Goal: Task Accomplishment & Management: Complete application form

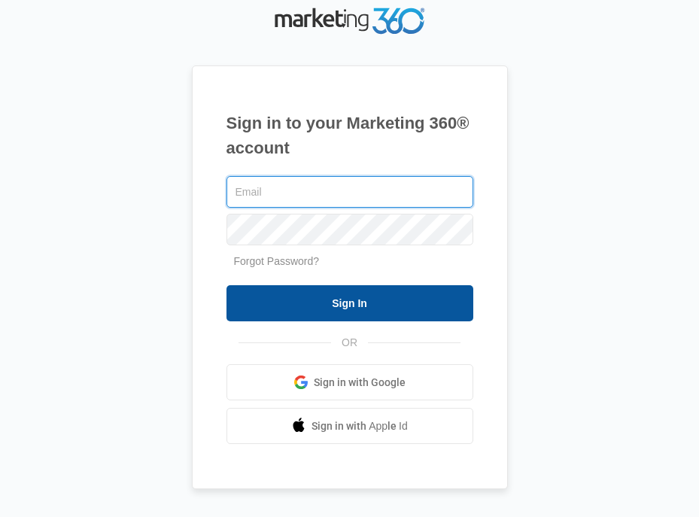
type input "[EMAIL_ADDRESS][DOMAIN_NAME]"
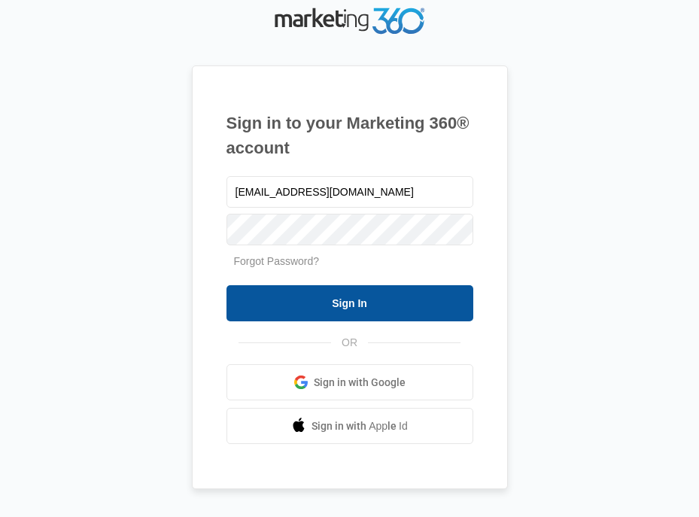
click at [376, 298] on input "Sign In" at bounding box center [350, 303] width 247 height 36
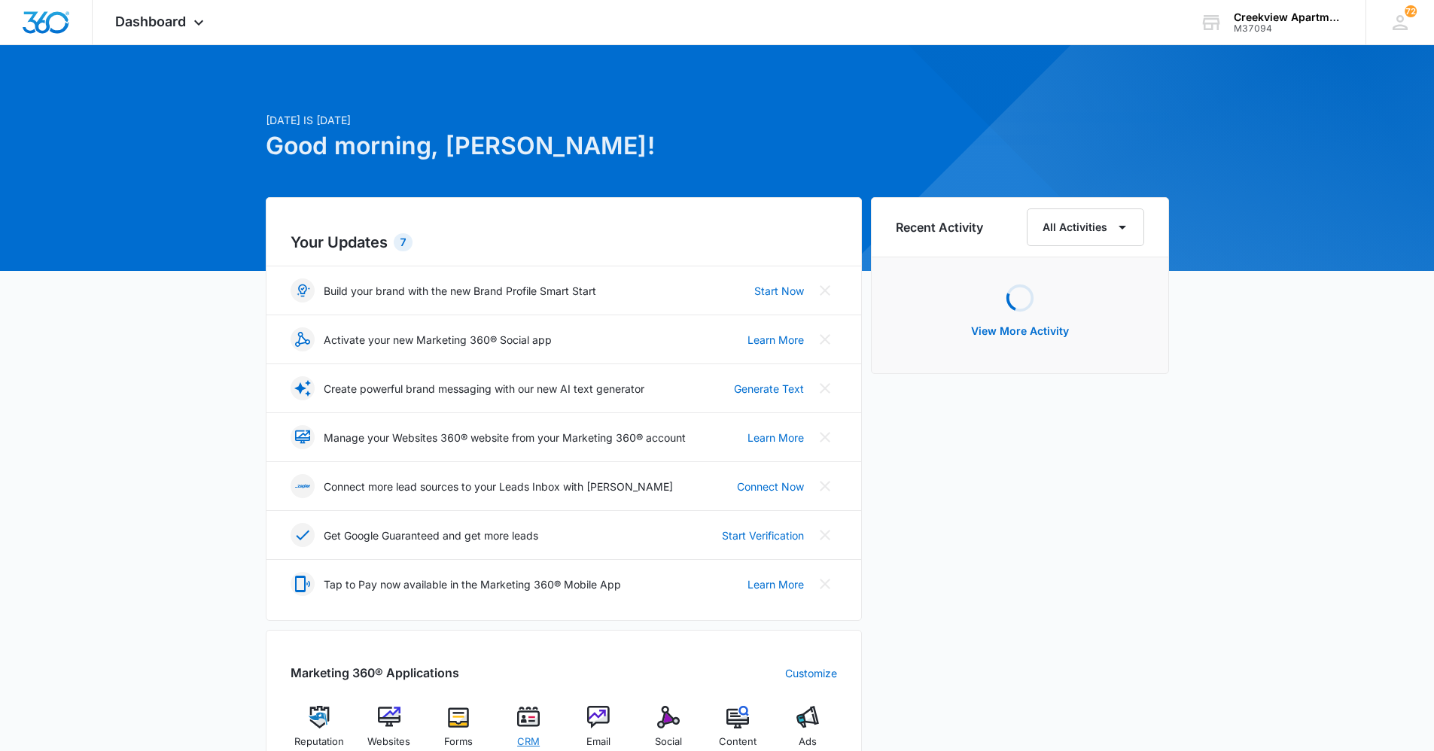
click at [546, 546] on div "CRM" at bounding box center [529, 732] width 58 height 53
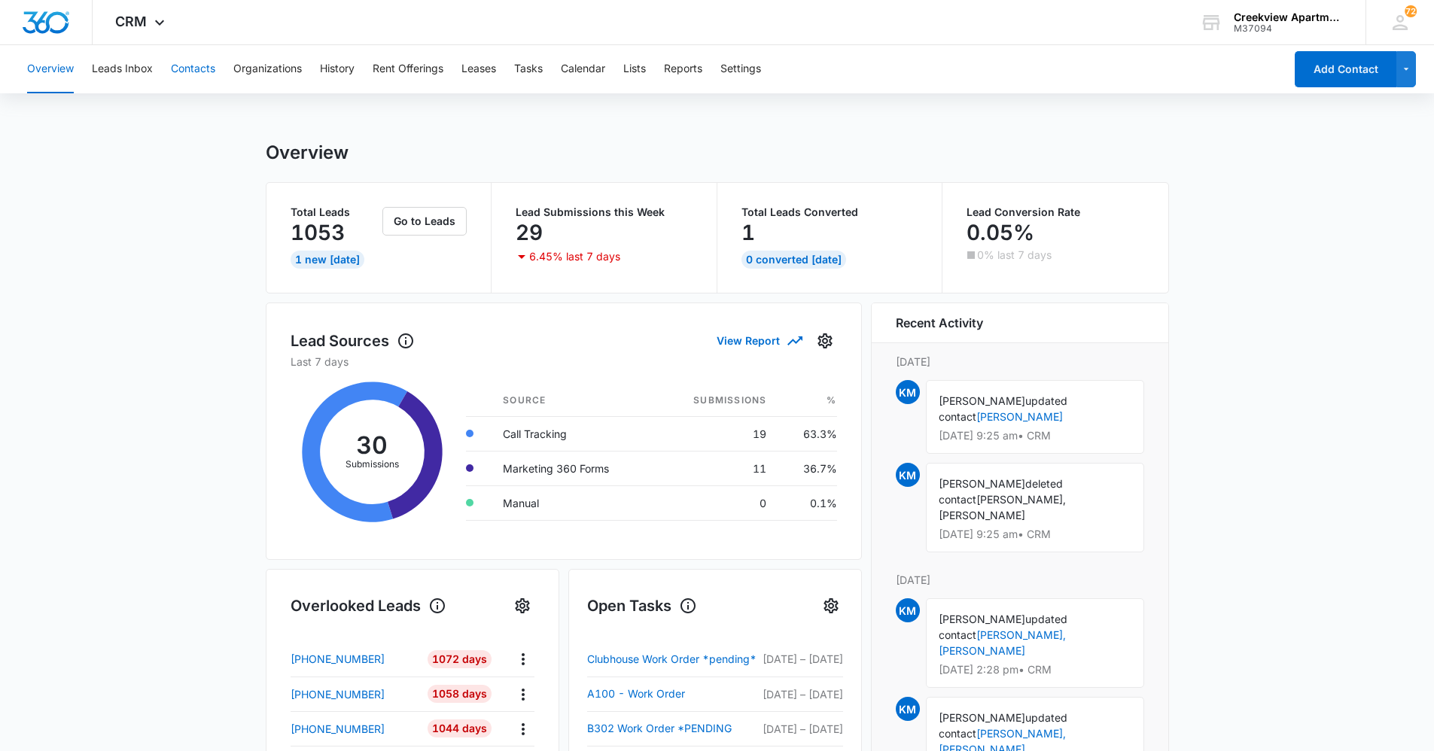
click at [210, 78] on button "Contacts" at bounding box center [193, 69] width 44 height 48
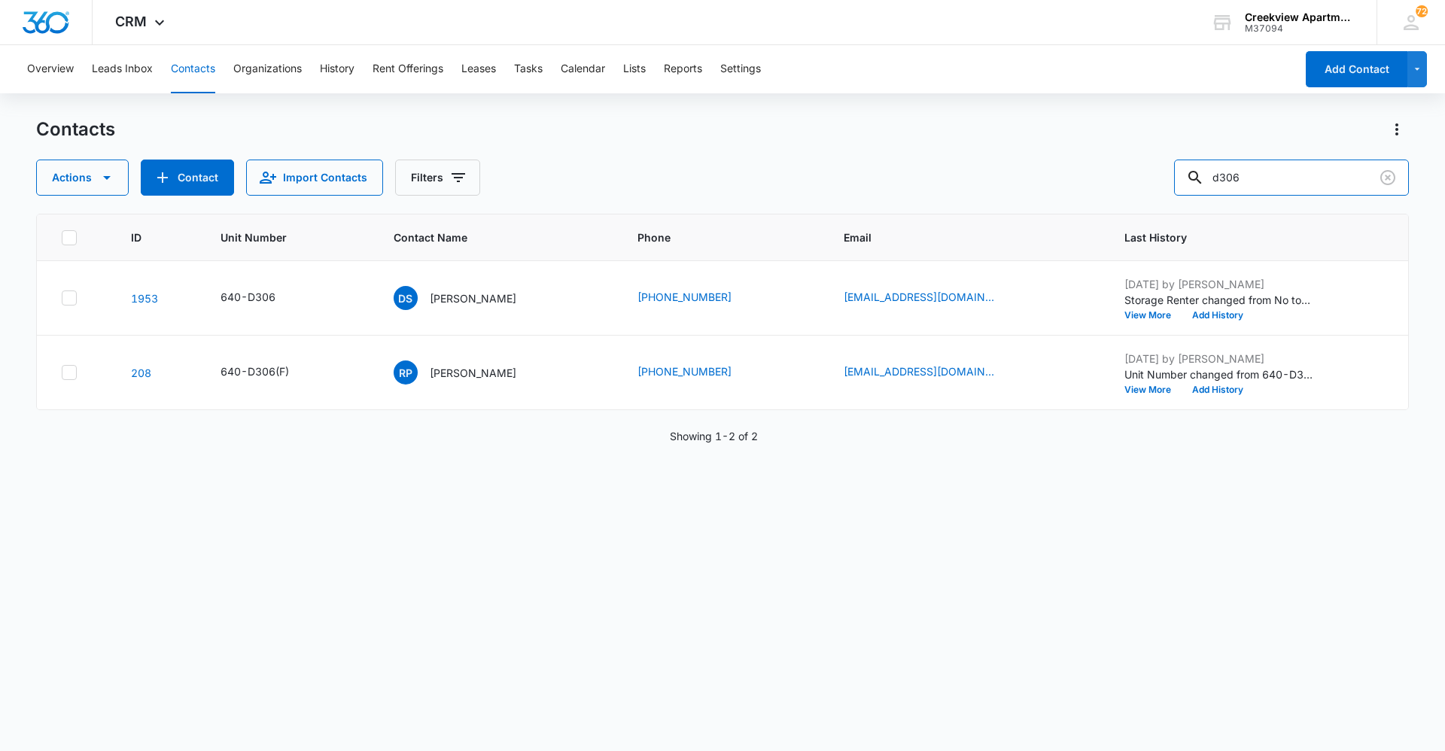
drag, startPoint x: 1258, startPoint y: 178, endPoint x: 1162, endPoint y: 175, distance: 95.6
click at [698, 175] on div "Actions Contact Import Contacts Filters d306" at bounding box center [722, 178] width 1373 height 36
type input "k205"
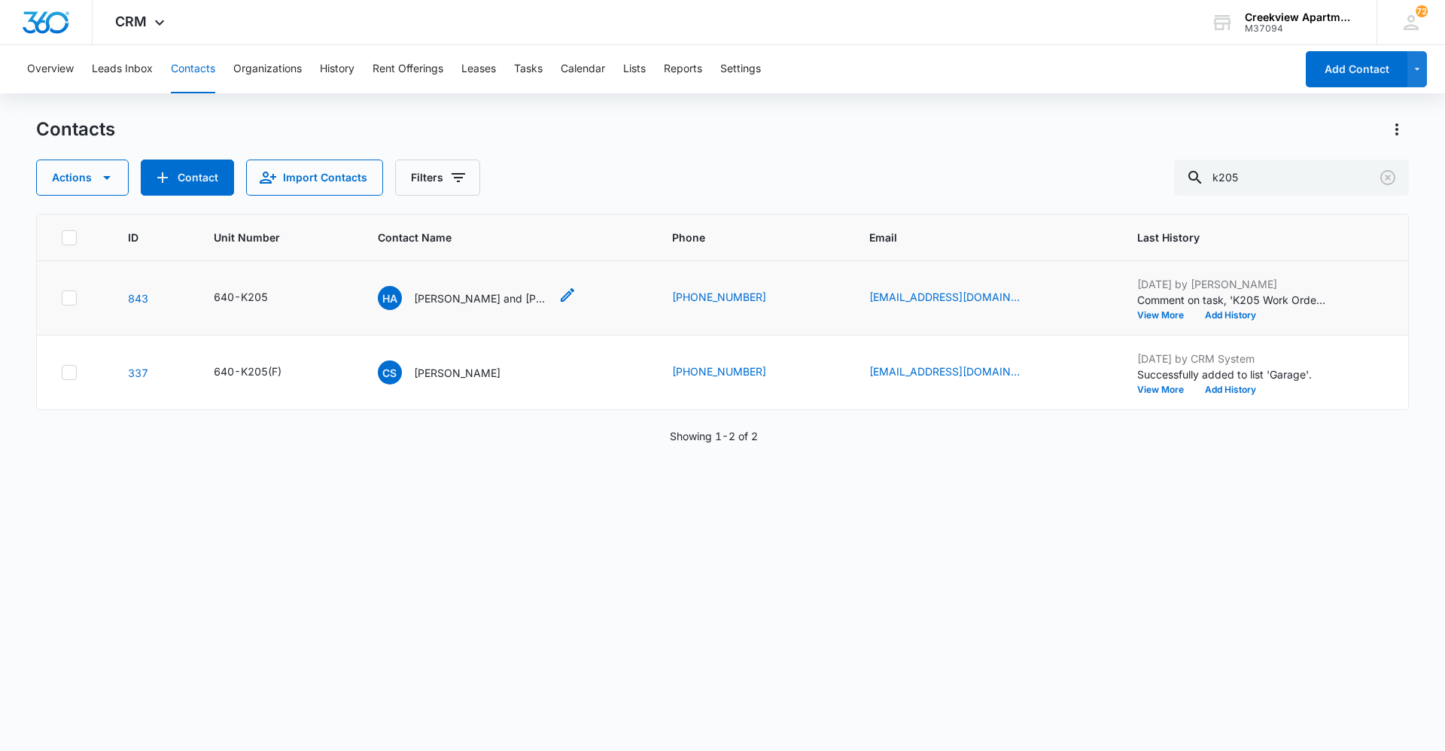
click at [436, 292] on p "Helena and Analisa Padilla" at bounding box center [481, 298] width 135 height 16
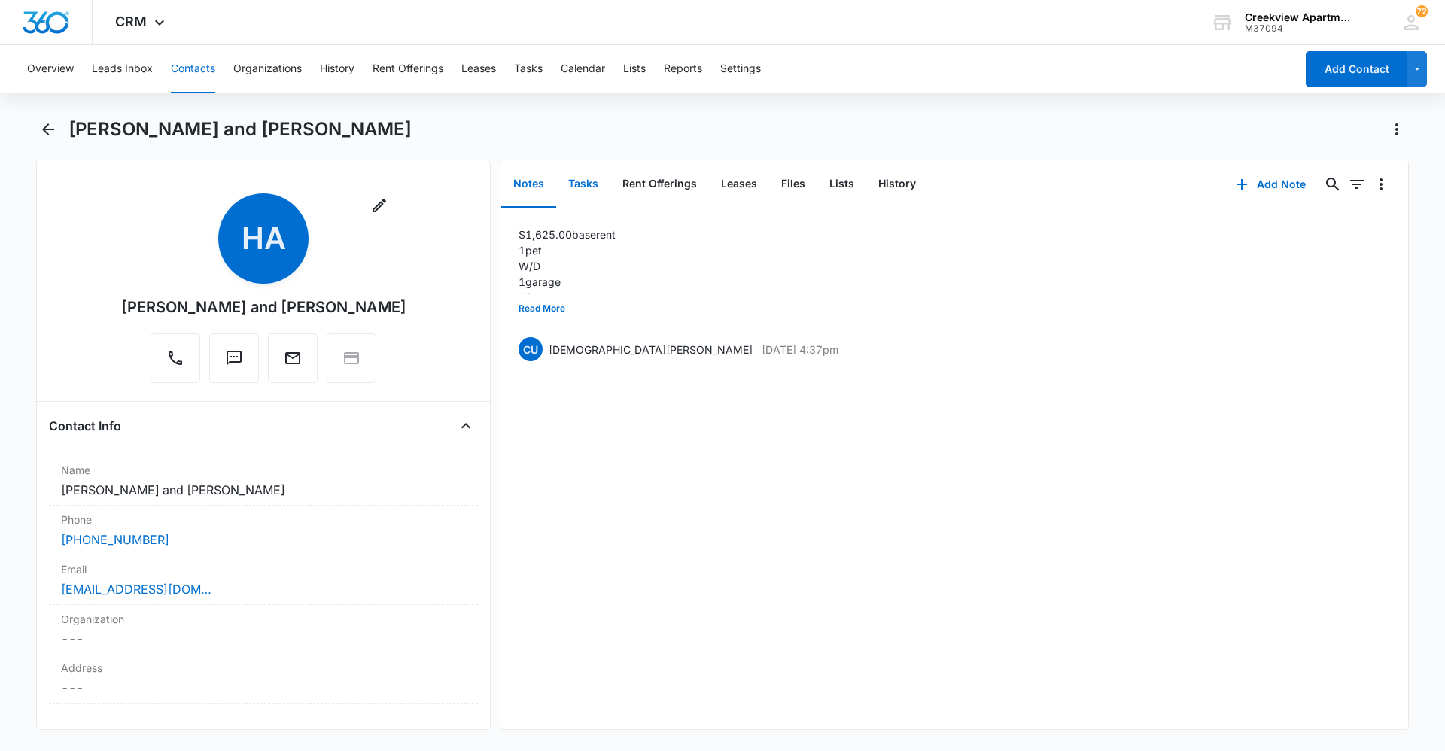
click at [593, 185] on button "Tasks" at bounding box center [583, 184] width 54 height 47
click at [698, 187] on button "Add Task" at bounding box center [1270, 184] width 99 height 36
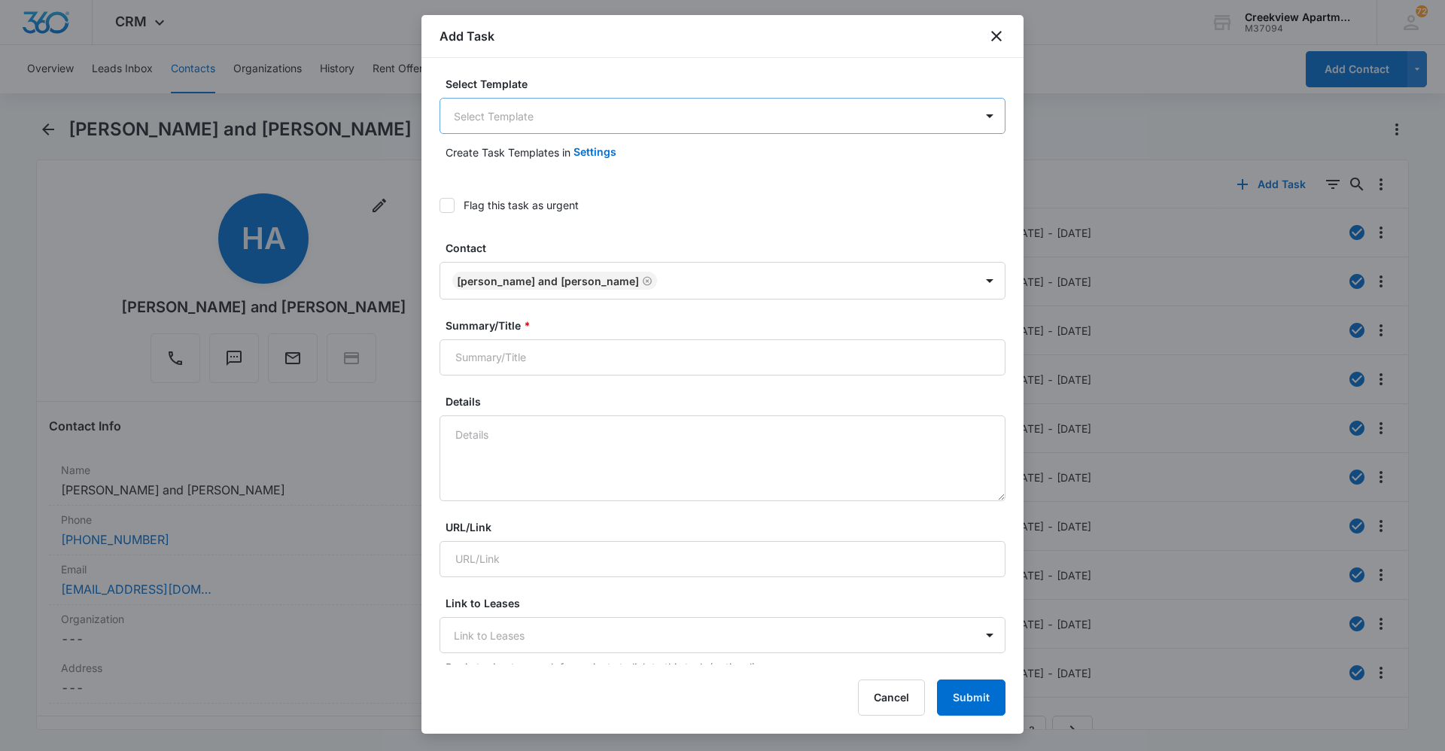
click at [698, 126] on body "CRM Apps Reputation Websites Forms CRM Email Social Content Ads Intelligence Fi…" at bounding box center [722, 375] width 1445 height 751
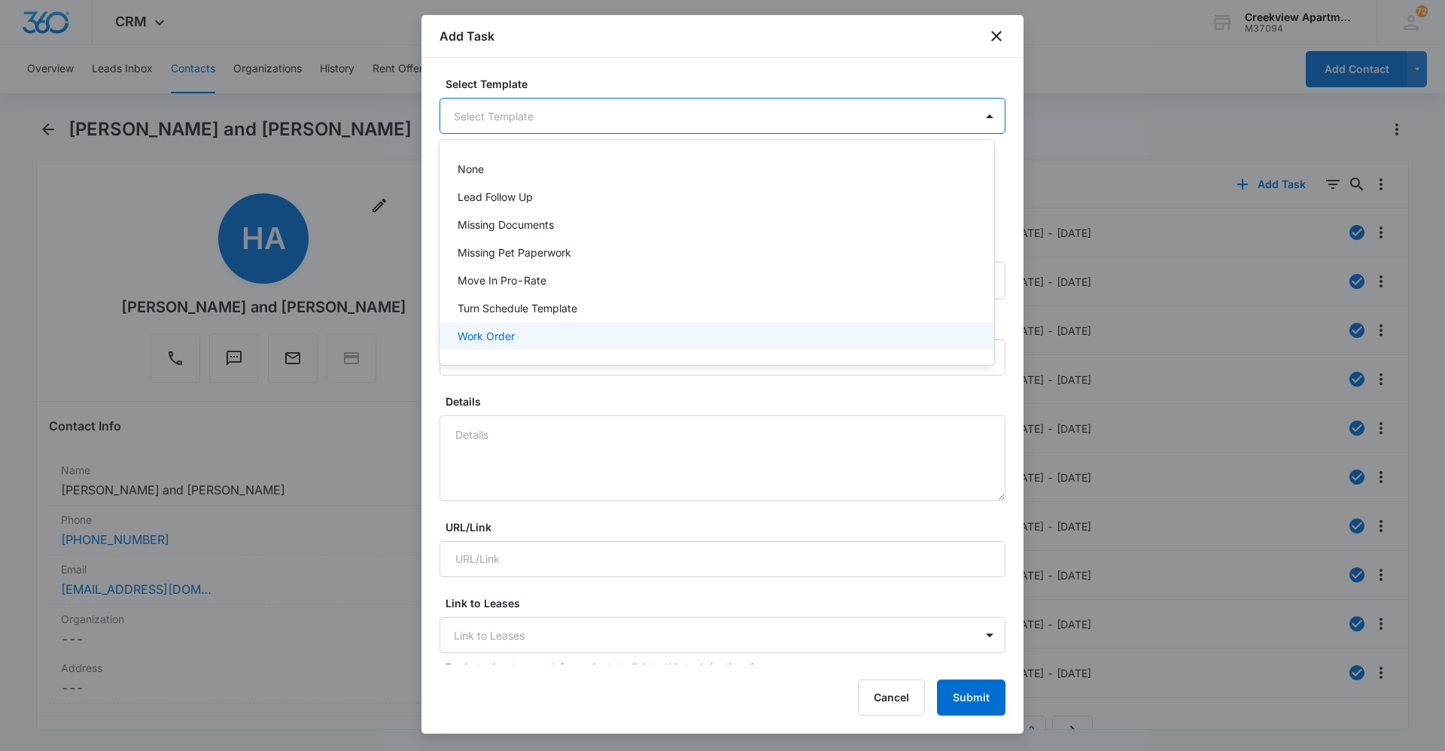
click at [668, 336] on div "Work Order" at bounding box center [716, 336] width 516 height 16
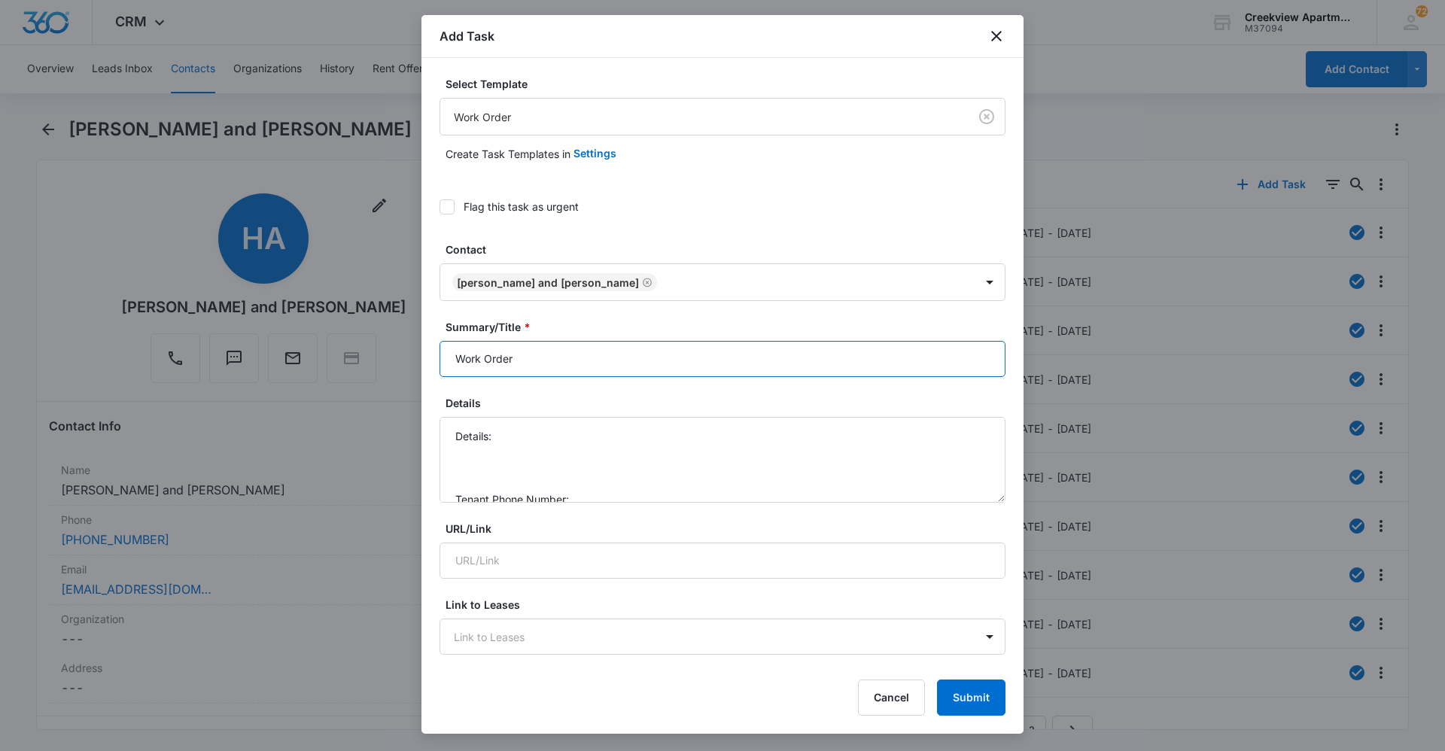
click at [444, 357] on input "Work Order" at bounding box center [722, 359] width 566 height 36
type input "K205 Work Order"
click at [573, 436] on textarea "Details: Tenant Phone Number: Call Before:" at bounding box center [722, 460] width 566 height 86
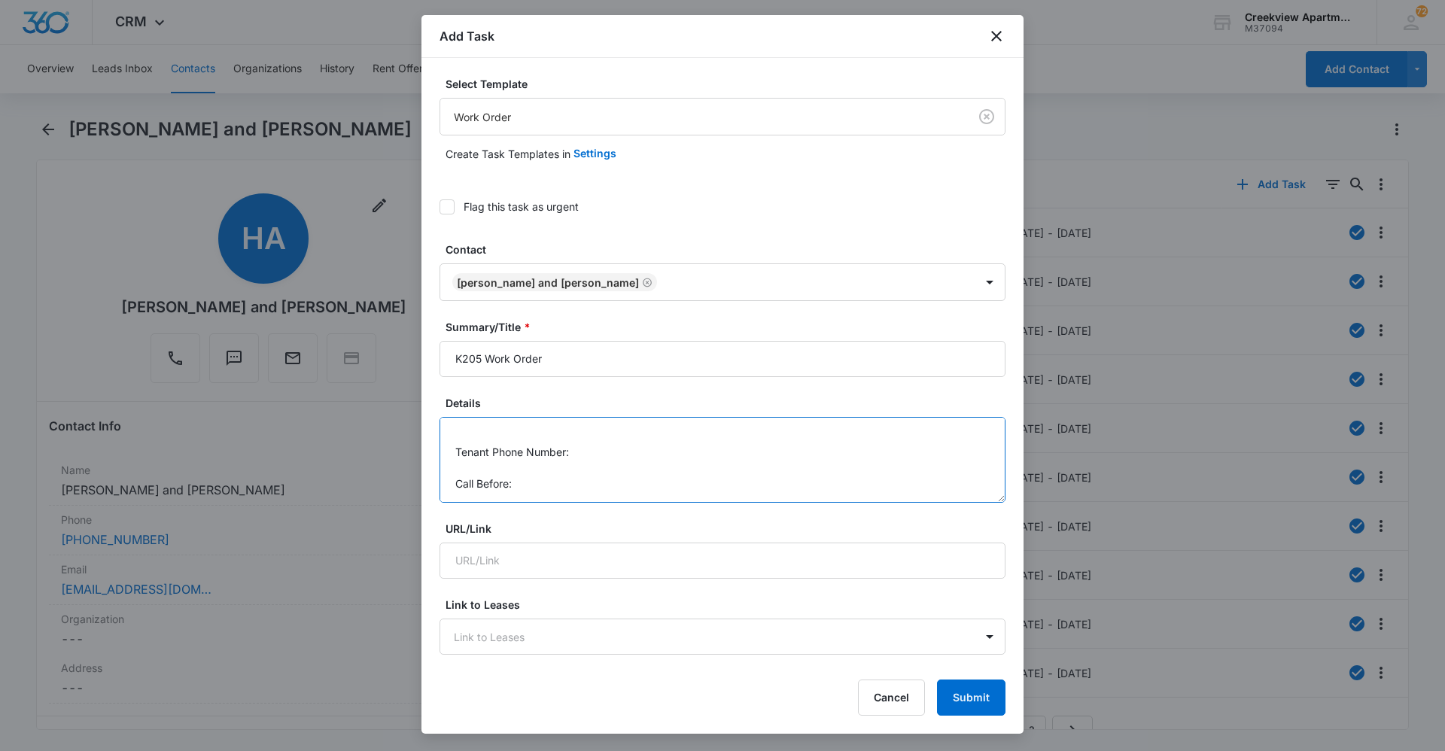
click at [653, 461] on textarea "Details: outlet in master bath not working Tenant Phone Number: Call Before:" at bounding box center [722, 460] width 566 height 86
click at [661, 452] on textarea "Details: outlet in master bath not working Tenant Phone Number: Call Before:" at bounding box center [722, 460] width 566 height 86
click at [643, 491] on textarea "Details: outlet in master bath not working Tenant Phone Number: 970-702-0518 Ca…" at bounding box center [722, 460] width 566 height 86
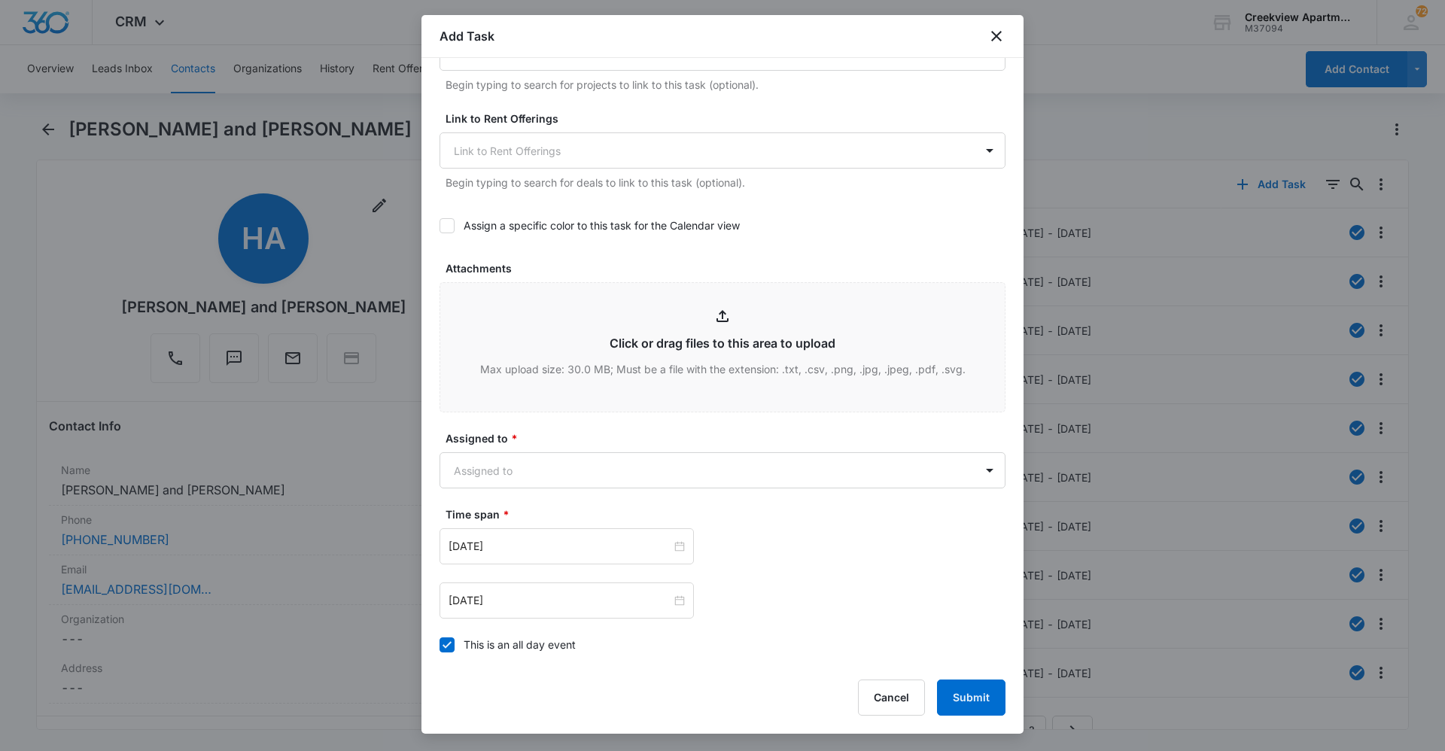
scroll to position [602, 0]
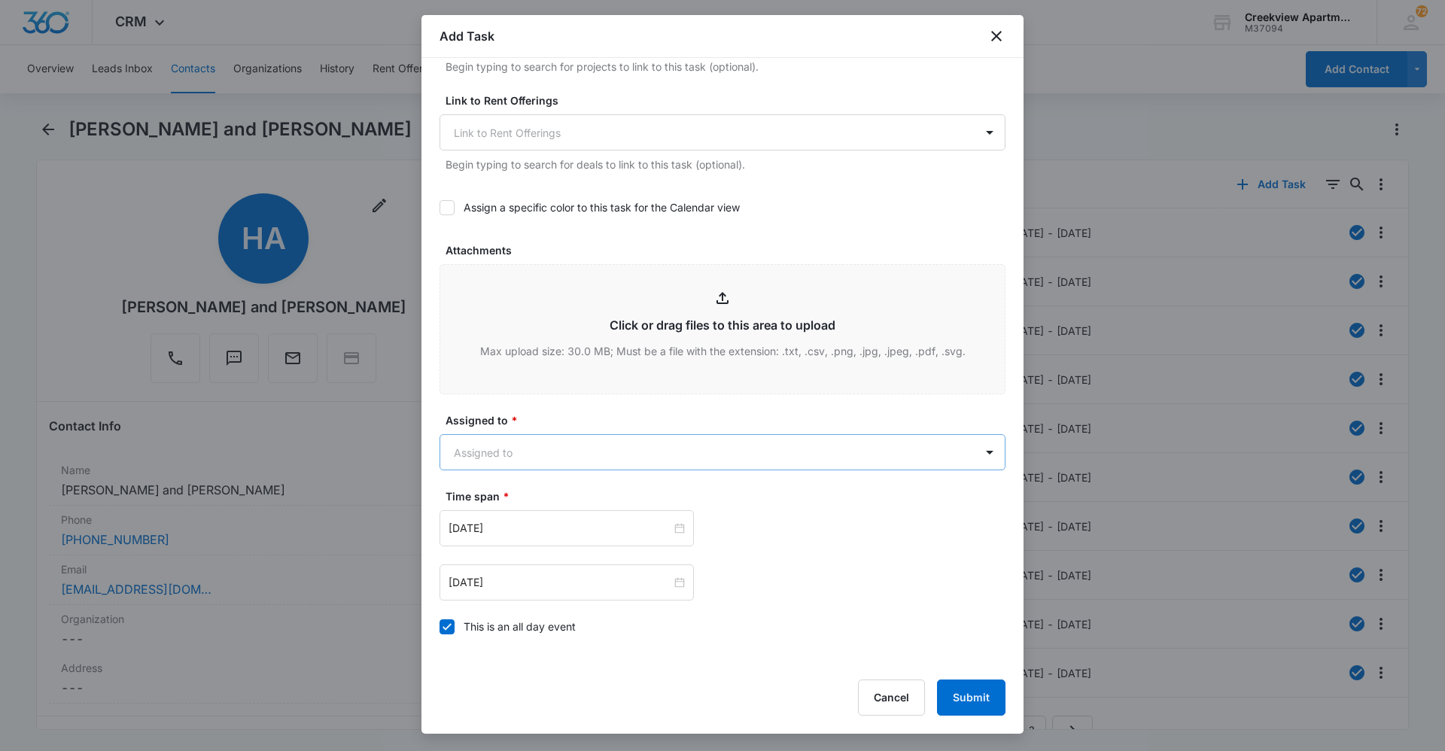
type textarea "Details: outlet in master bath not working Tenant Phone Number: 970-702-0518 Ca…"
click at [698, 464] on body "CRM Apps Reputation Websites Forms CRM Email Social Content Ads Intelligence Fi…" at bounding box center [722, 375] width 1445 height 751
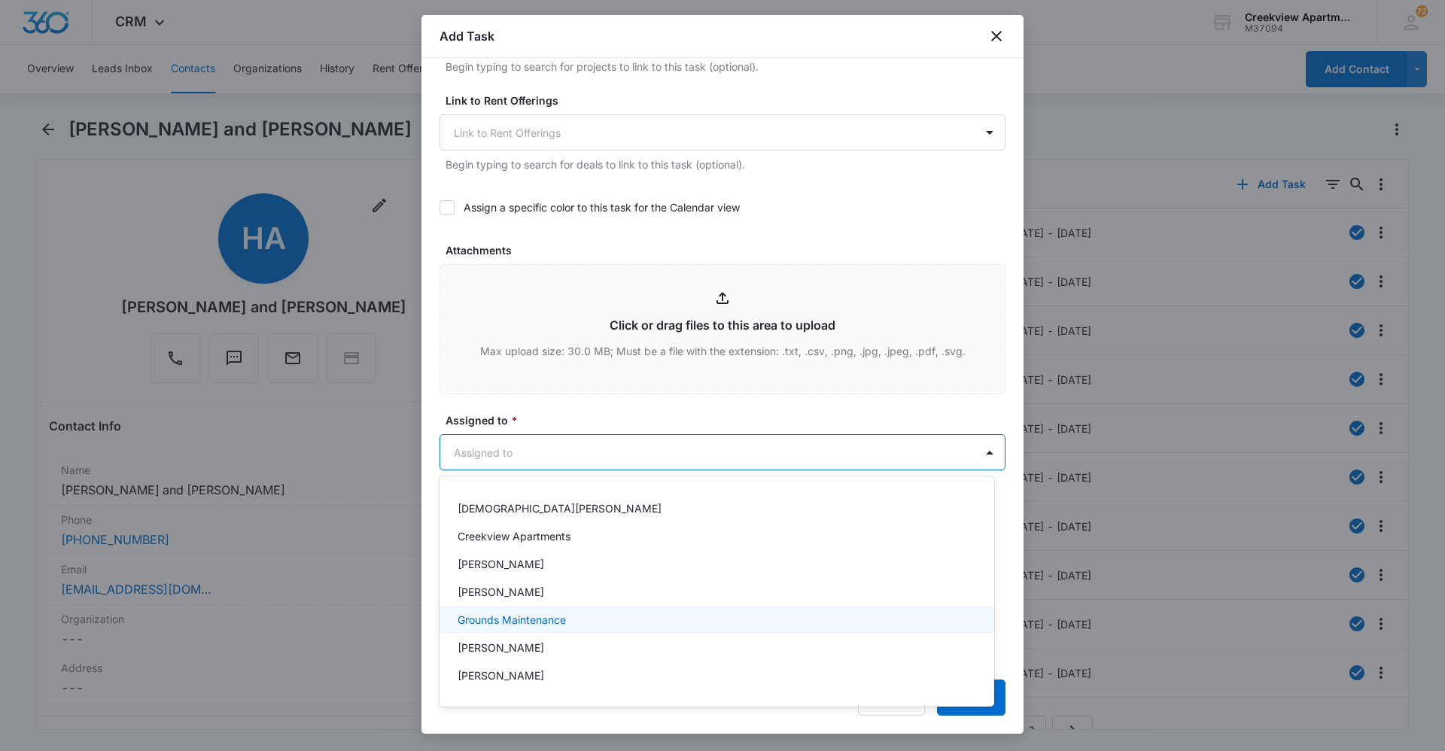
scroll to position [75, 0]
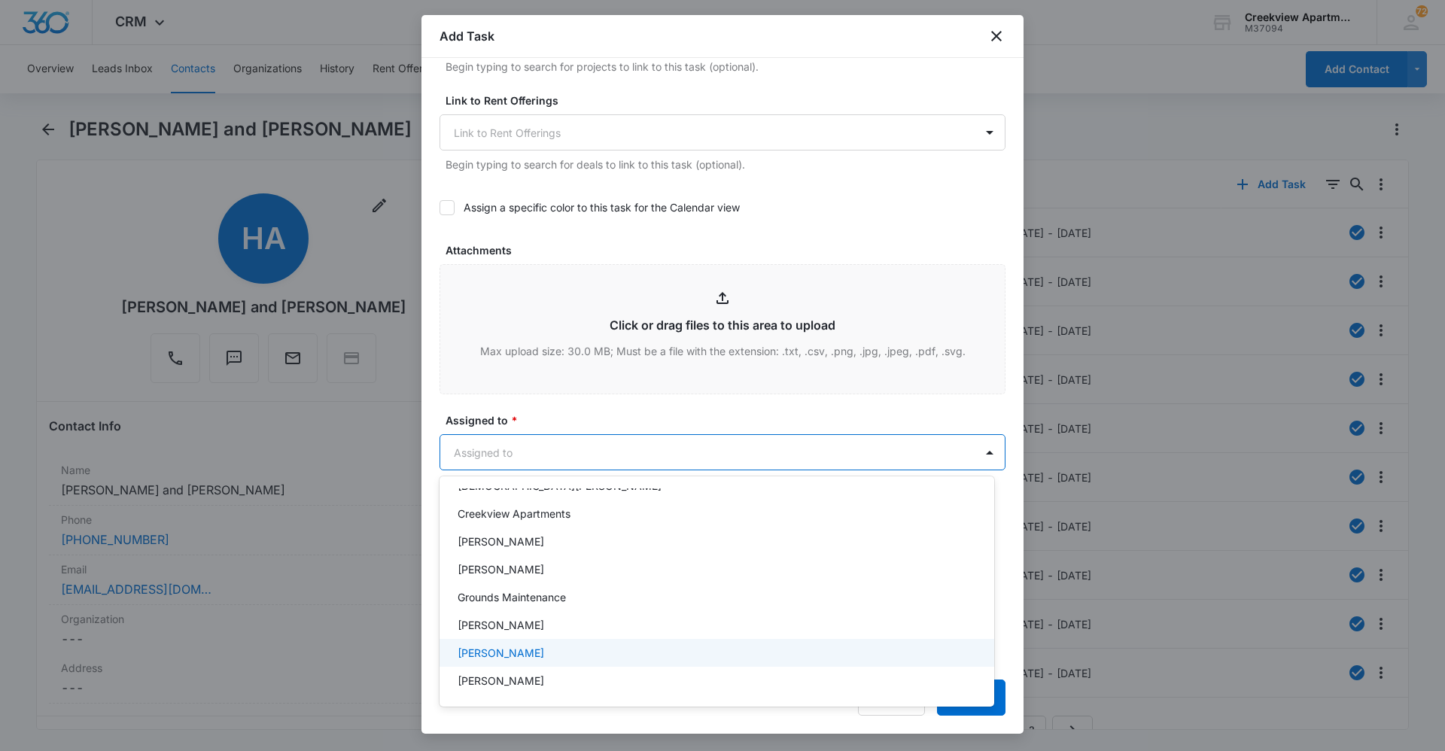
drag, startPoint x: 567, startPoint y: 634, endPoint x: 567, endPoint y: 646, distance: 11.3
click at [567, 546] on div "Select All Alex Shoaff-Bembry Christian Urrutia Creekview Apartments David Garc…" at bounding box center [716, 591] width 555 height 206
click at [567, 546] on div "[PERSON_NAME]" at bounding box center [716, 653] width 516 height 16
click at [651, 414] on div at bounding box center [722, 375] width 1445 height 751
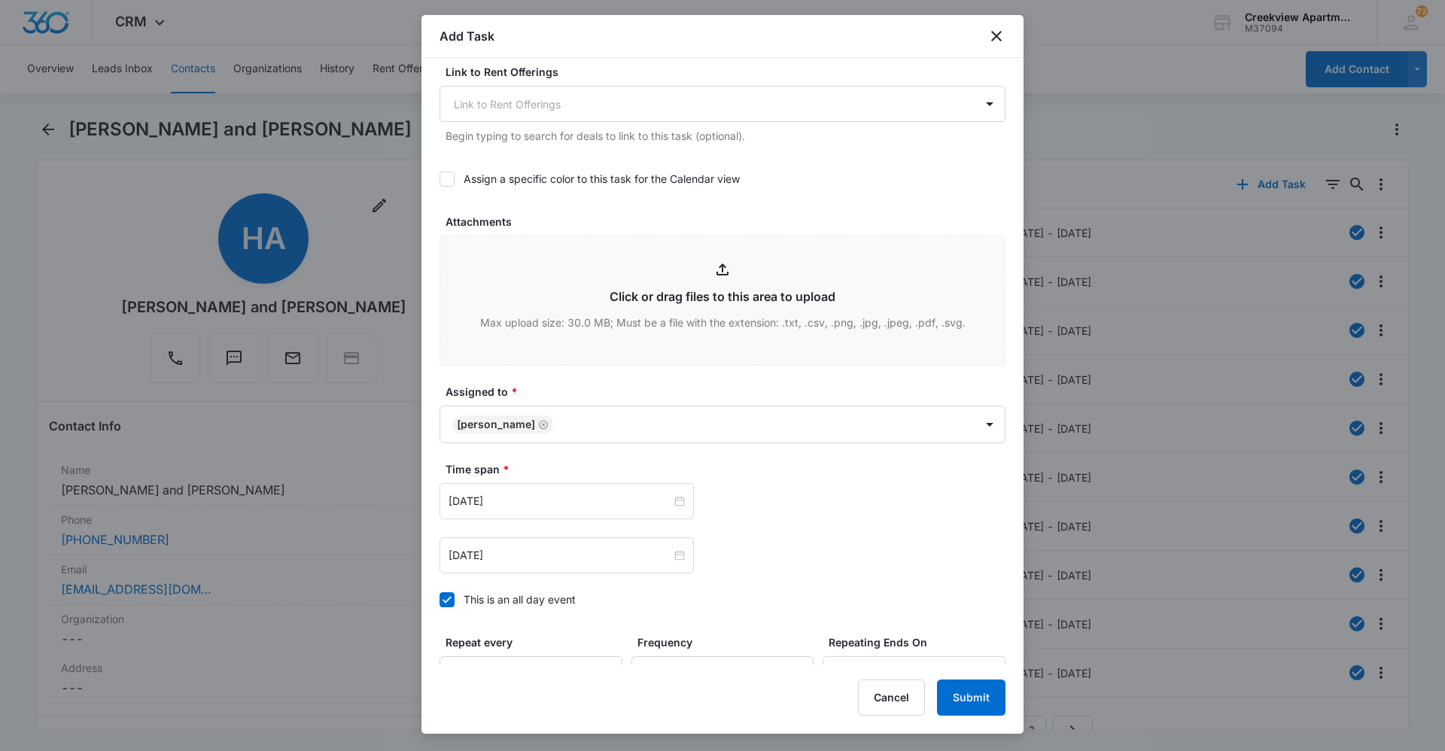
scroll to position [677, 0]
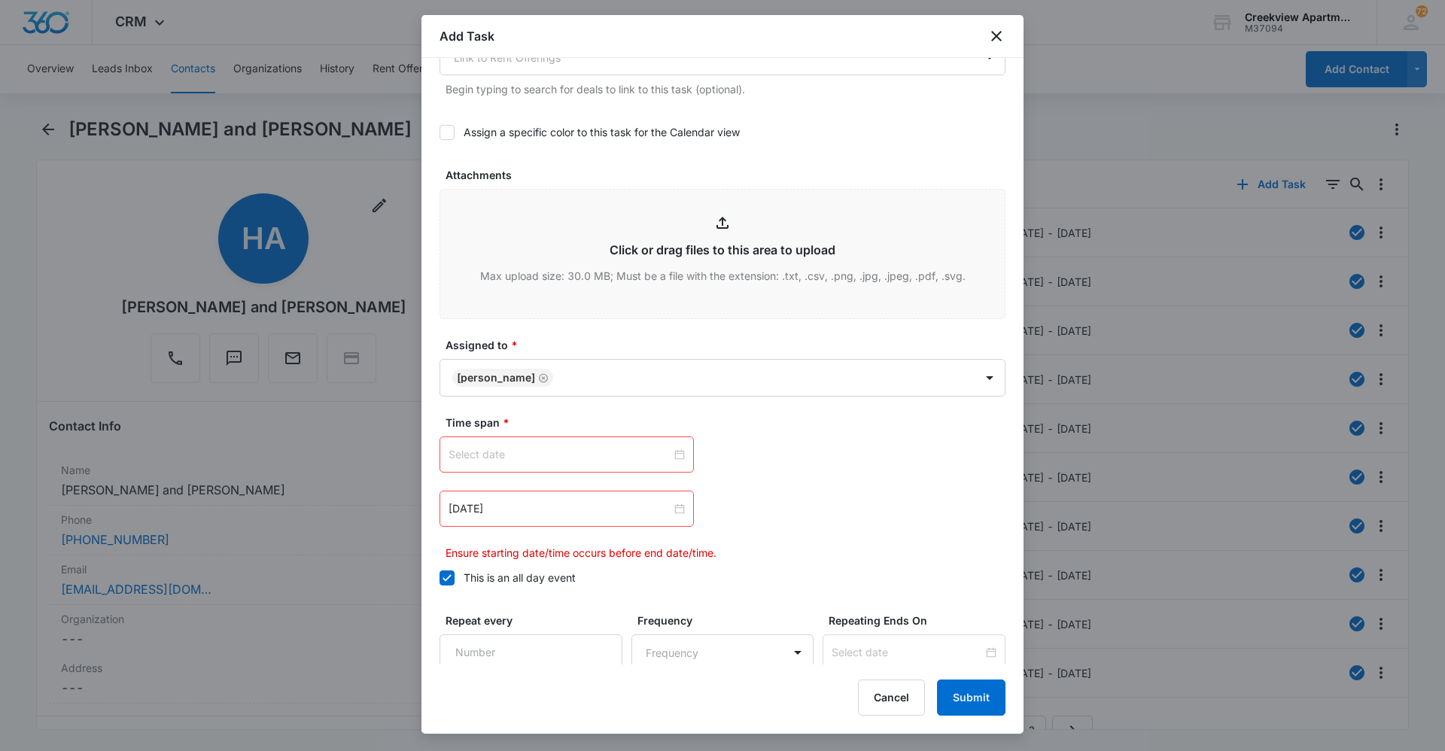
click at [625, 458] on input at bounding box center [560, 454] width 223 height 17
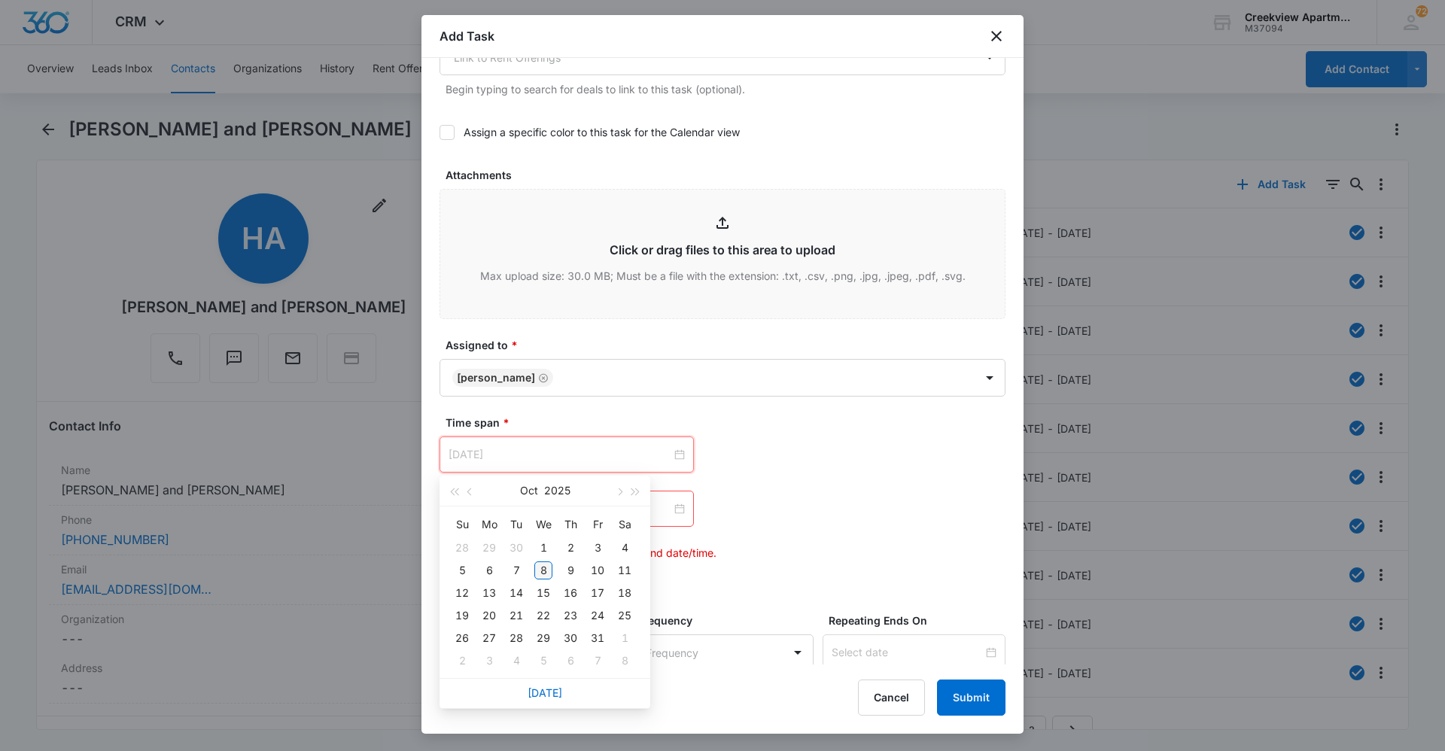
type input "[DATE]"
click at [546, 546] on div "8" at bounding box center [543, 570] width 18 height 18
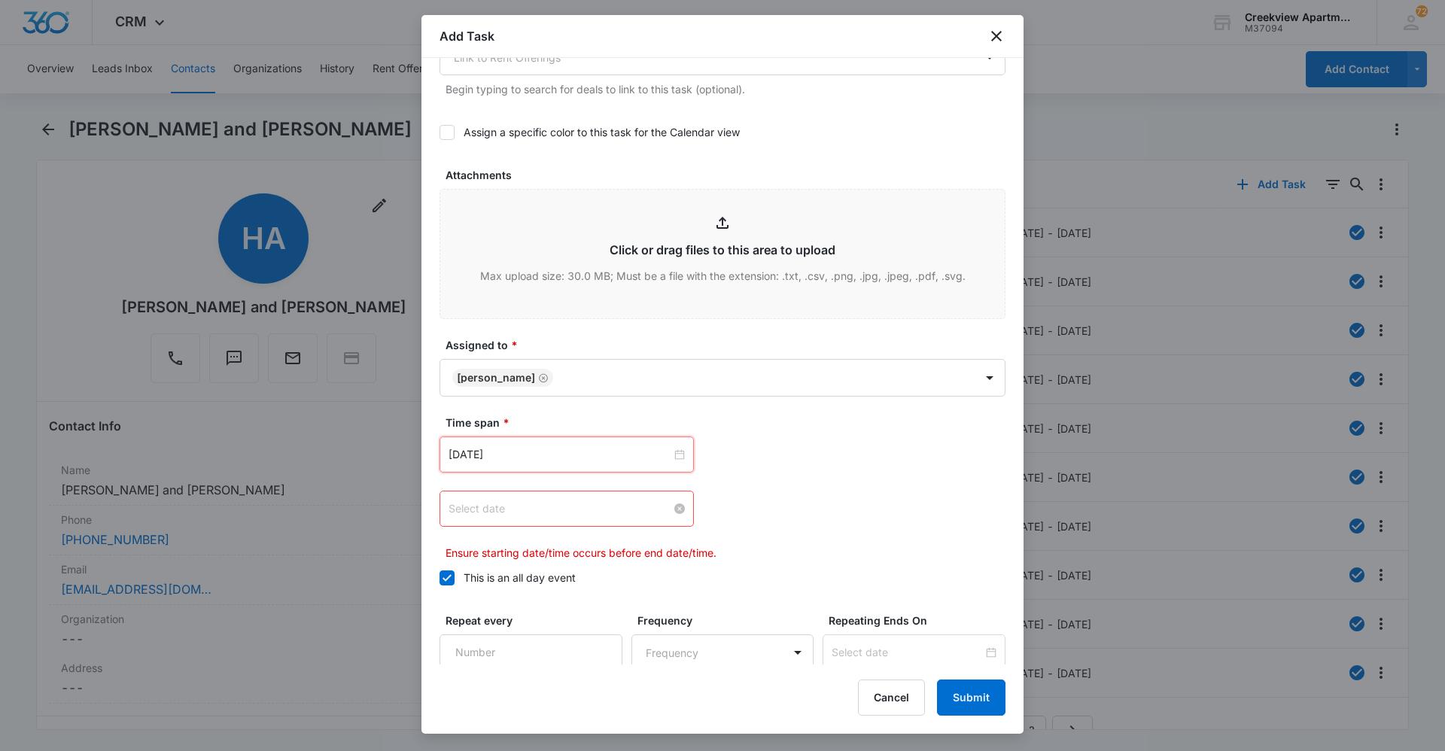
click at [634, 509] on input at bounding box center [560, 508] width 223 height 17
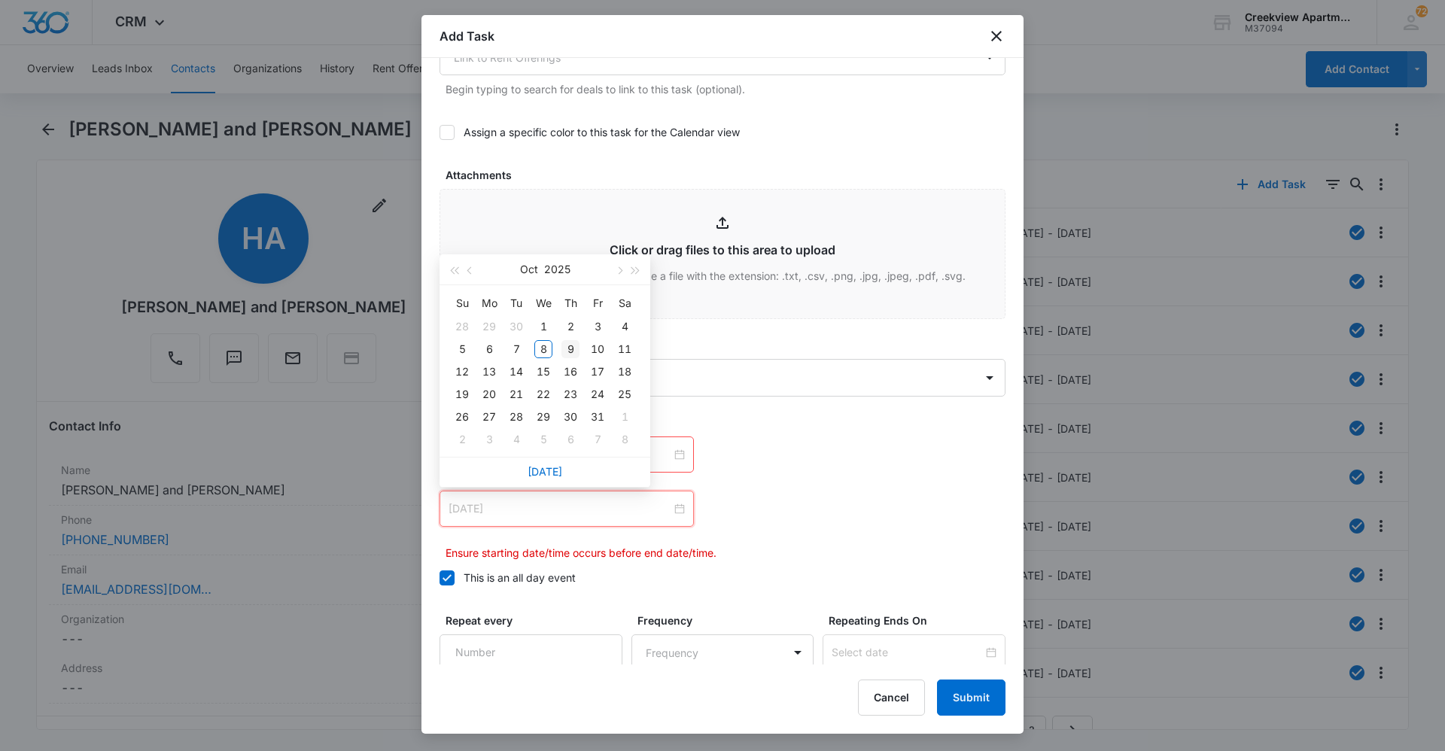
type input "Oct 9, 2025"
click at [576, 349] on div "9" at bounding box center [570, 349] width 18 height 18
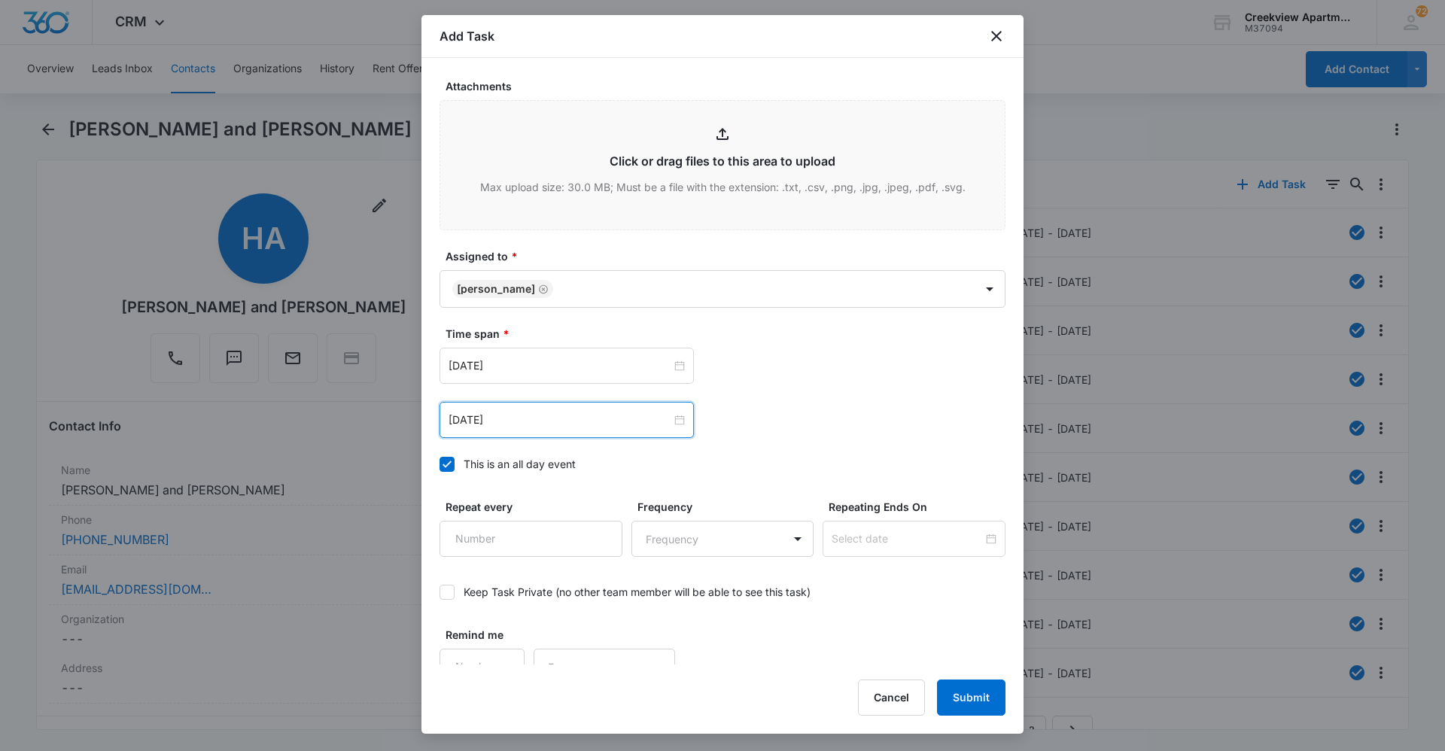
scroll to position [786, 0]
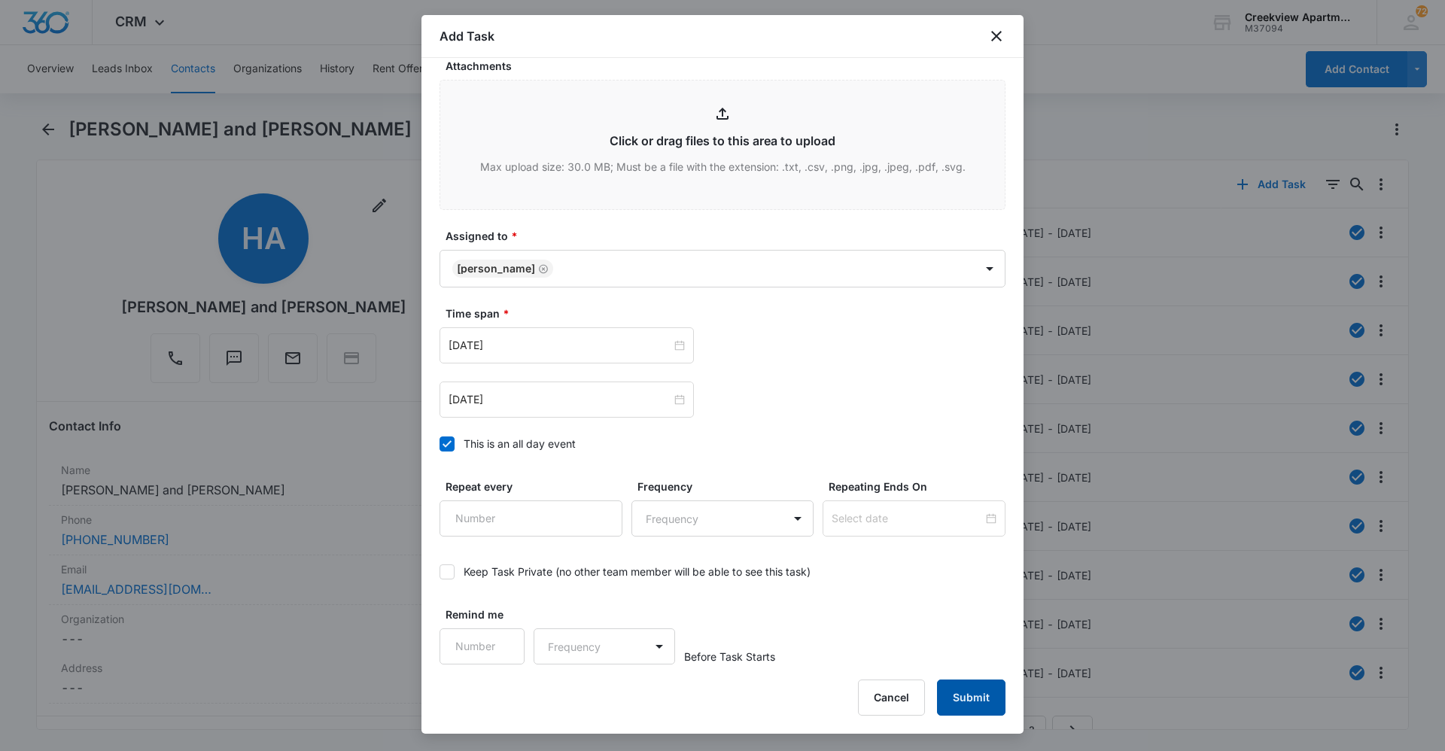
click at [698, 546] on button "Submit" at bounding box center [971, 698] width 68 height 36
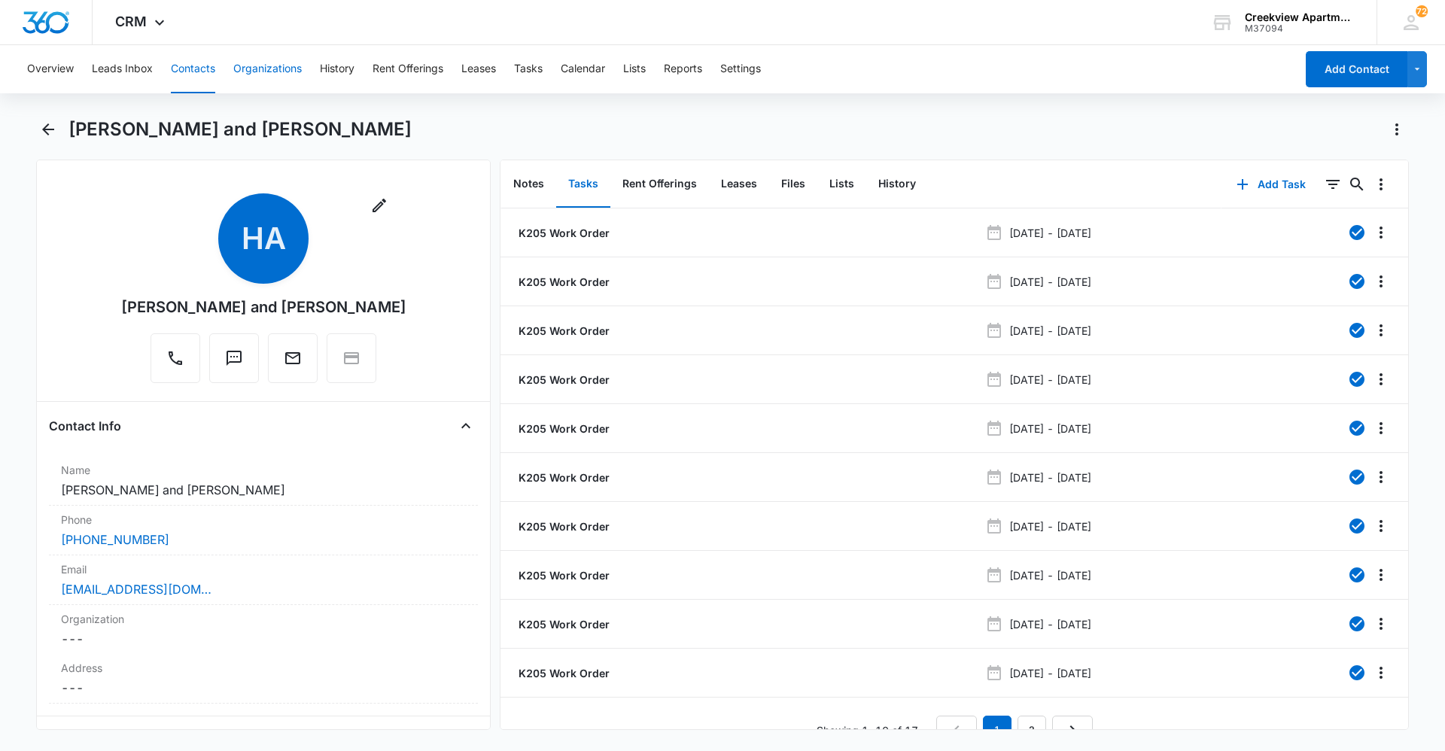
click at [249, 68] on button "Organizations" at bounding box center [267, 69] width 68 height 48
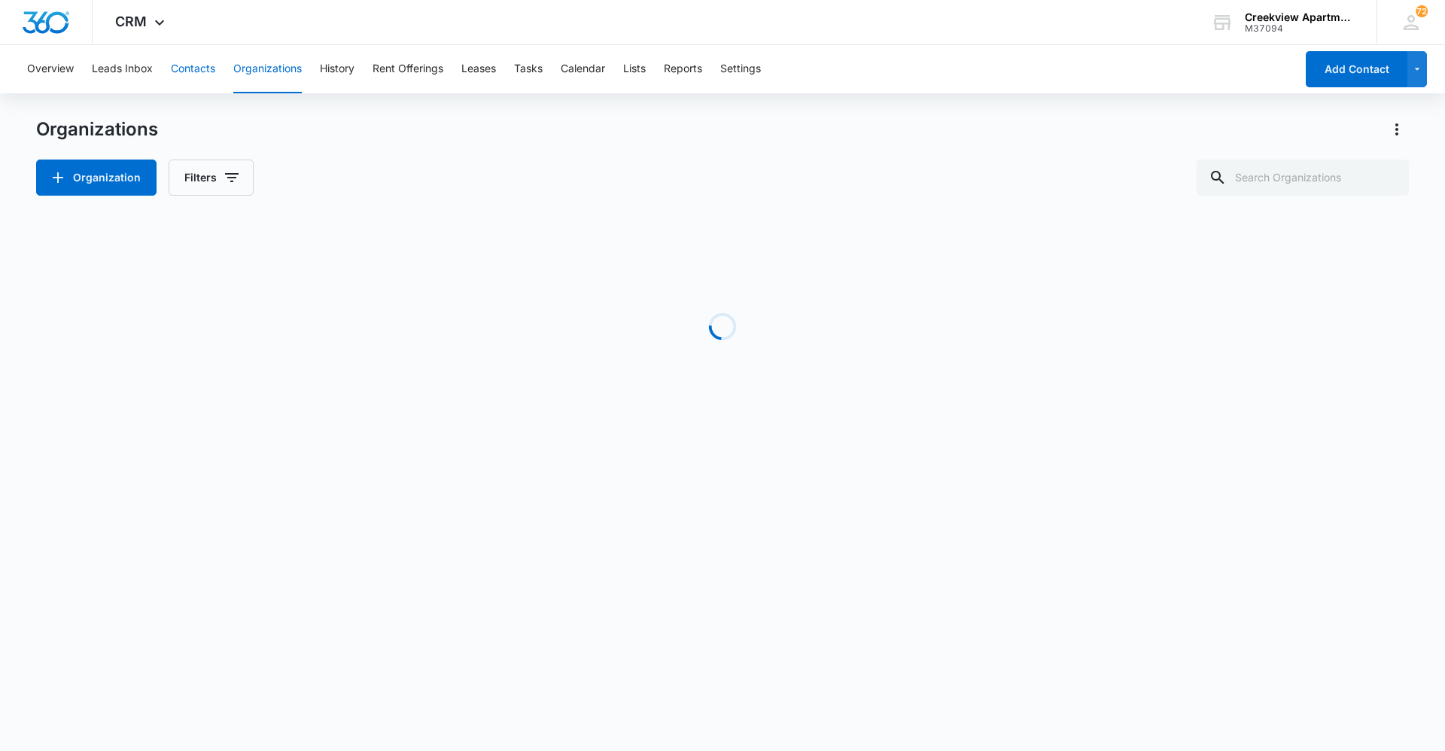
click at [195, 66] on button "Contacts" at bounding box center [193, 69] width 44 height 48
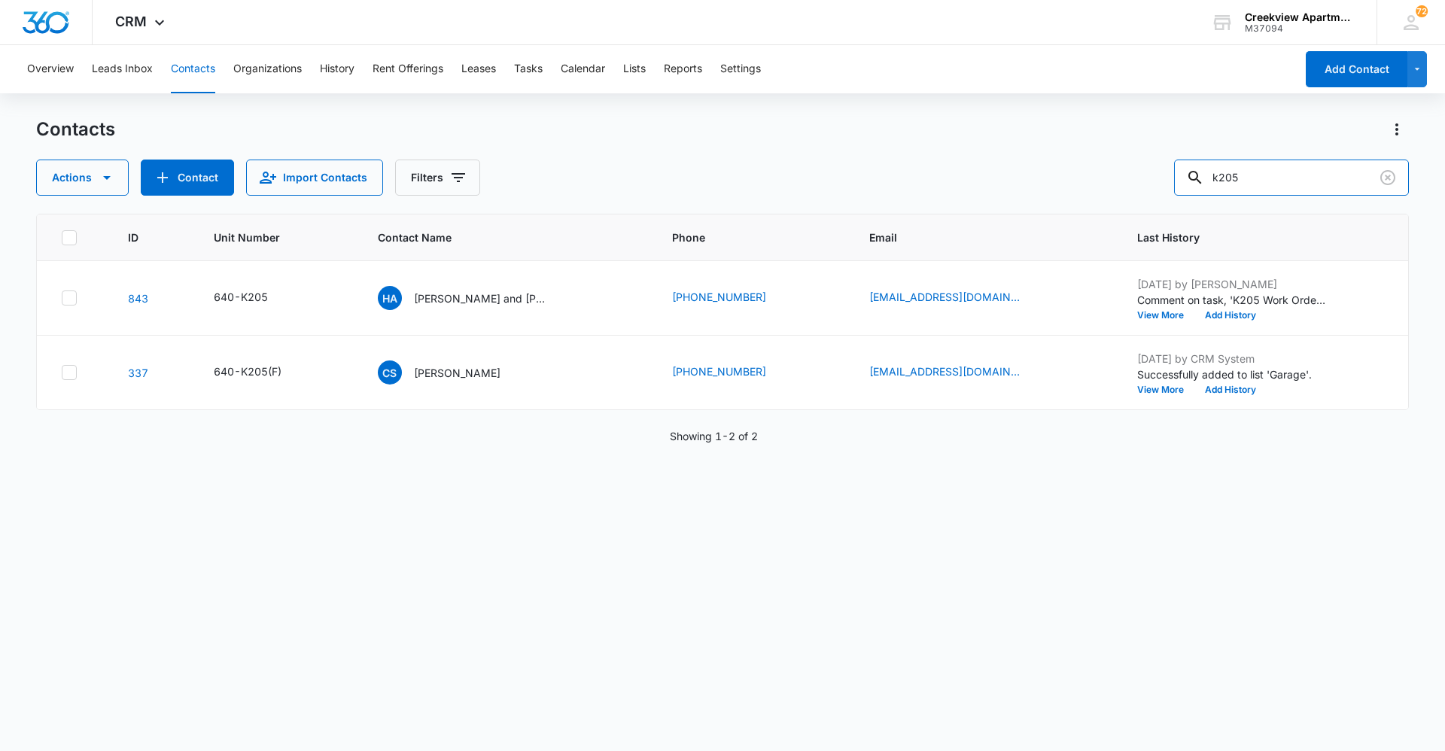
drag, startPoint x: 1176, startPoint y: 194, endPoint x: 1107, endPoint y: 200, distance: 69.5
click at [698, 199] on div "Contacts Actions Contact Import Contacts Filters k205 ID Unit Number Contact Na…" at bounding box center [722, 433] width 1373 height 632
type input "a203"
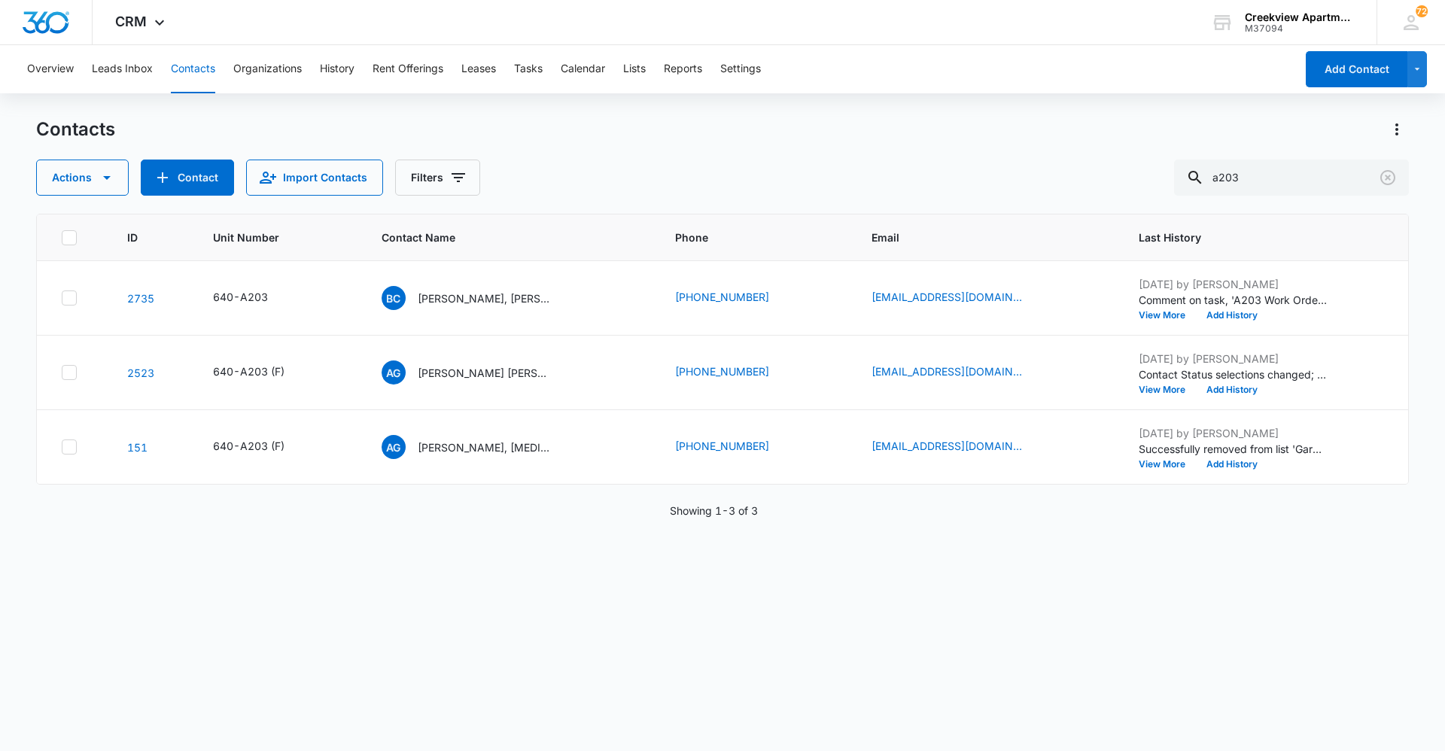
click at [698, 546] on div "ID Unit Number Contact Name Phone Email Last History 2735 640-A203 BC Benita Ca…" at bounding box center [722, 473] width 1373 height 518
click at [526, 63] on button "Tasks" at bounding box center [528, 69] width 29 height 48
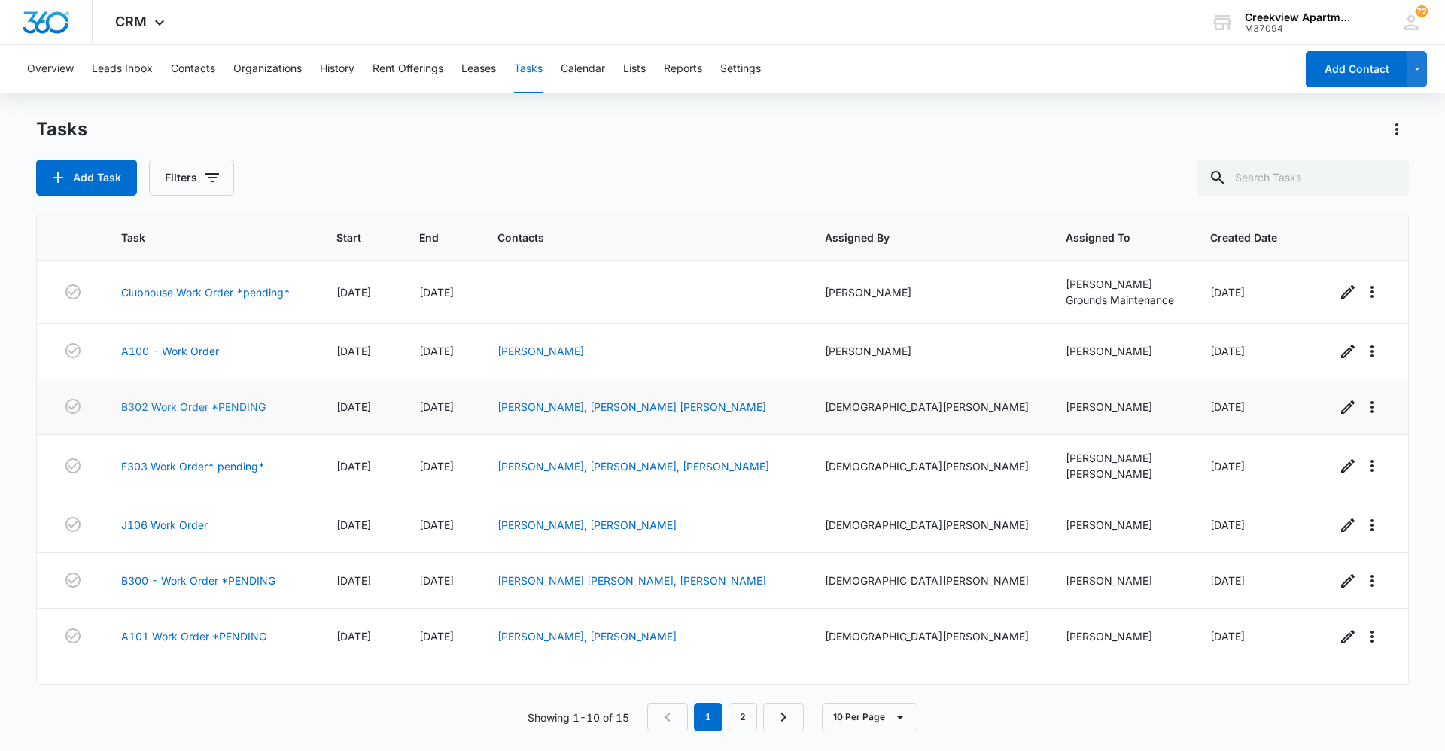
click at [238, 407] on link "B302 Work Order *PENDING" at bounding box center [193, 407] width 144 height 16
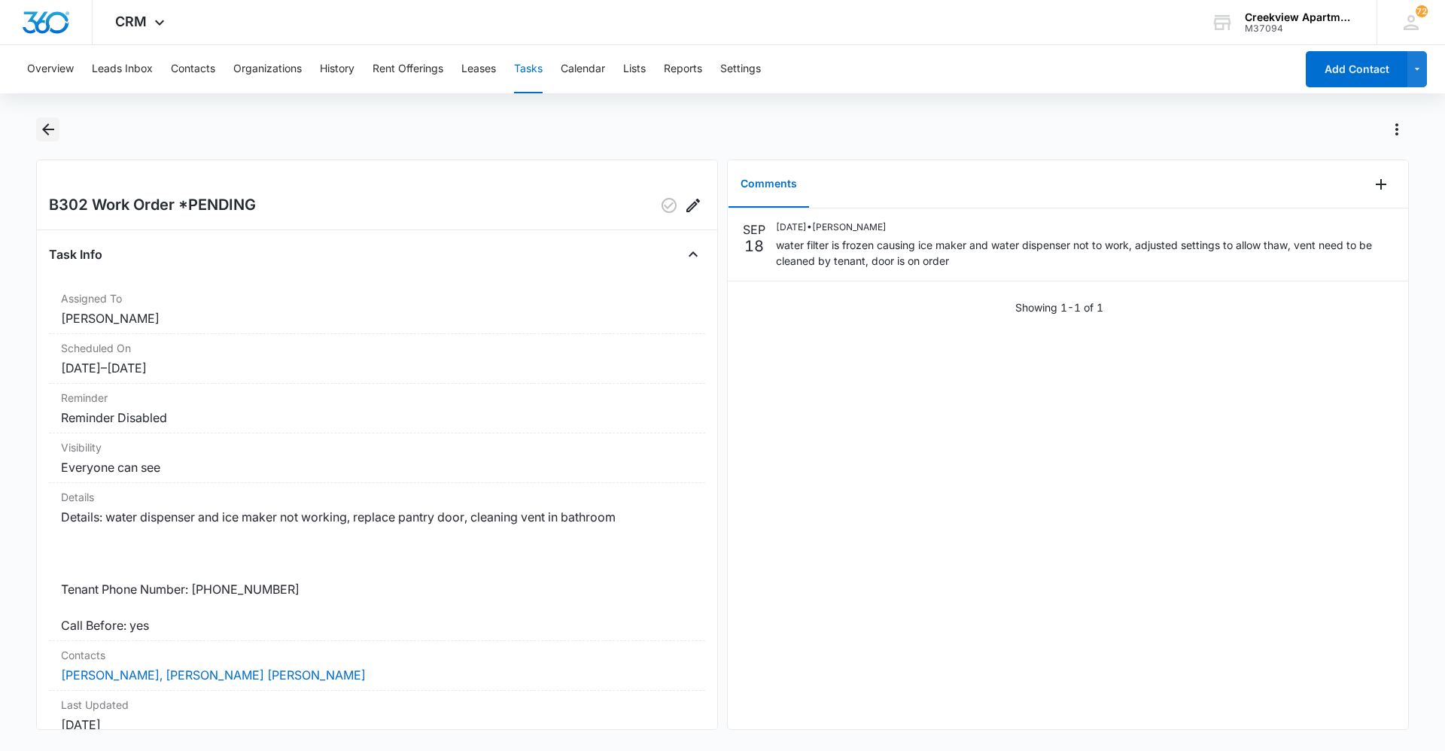
click at [47, 126] on icon "Back" at bounding box center [48, 129] width 12 height 12
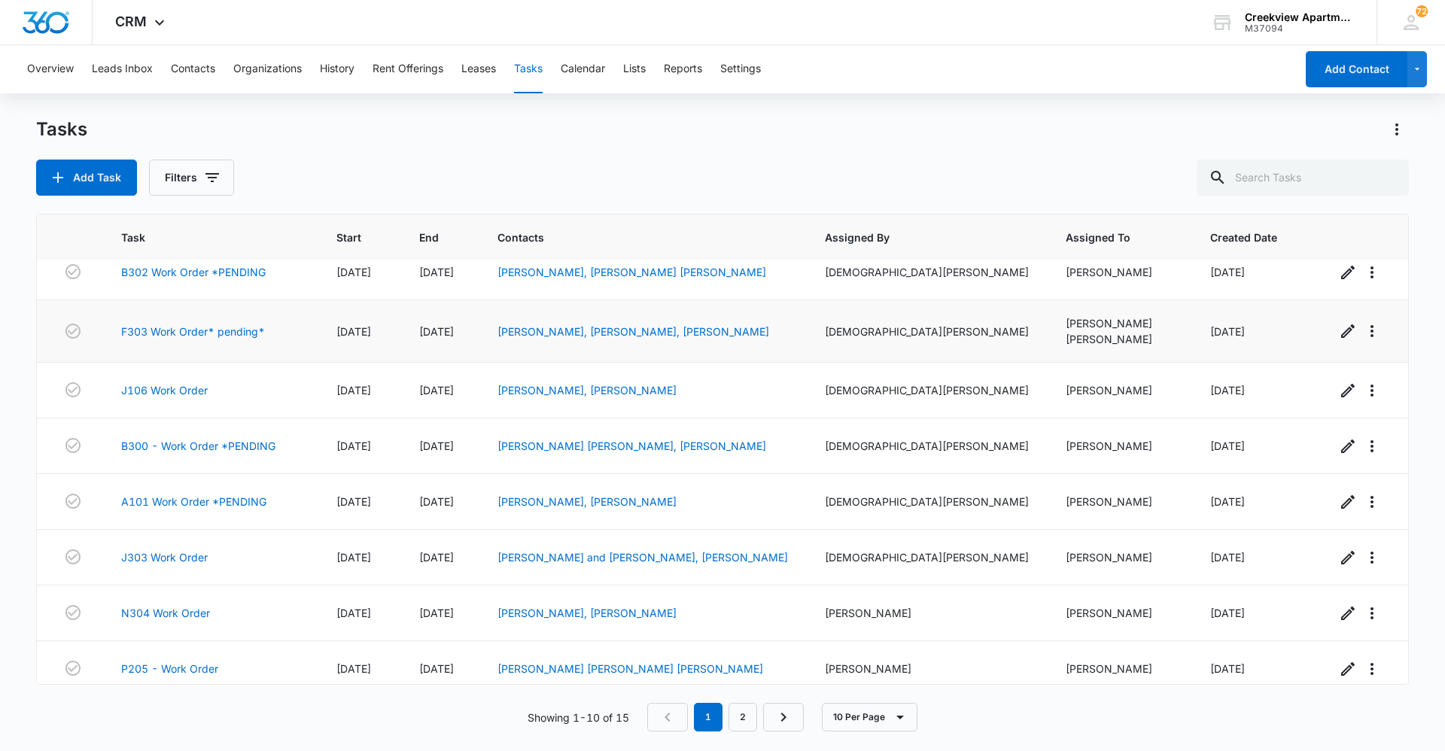
scroll to position [147, 0]
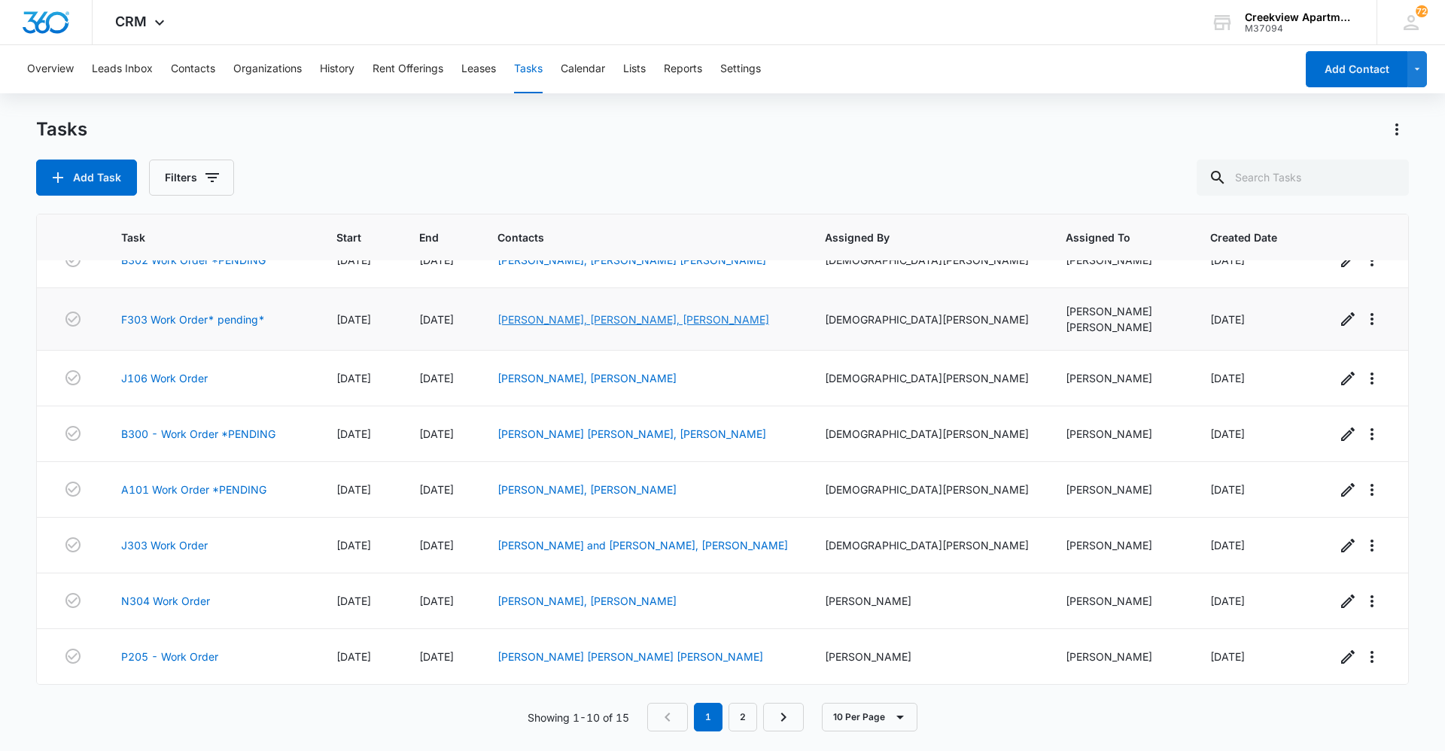
click at [742, 318] on link "Kristian Berning, Eric Swader, Alexa Rondeau" at bounding box center [633, 319] width 272 height 13
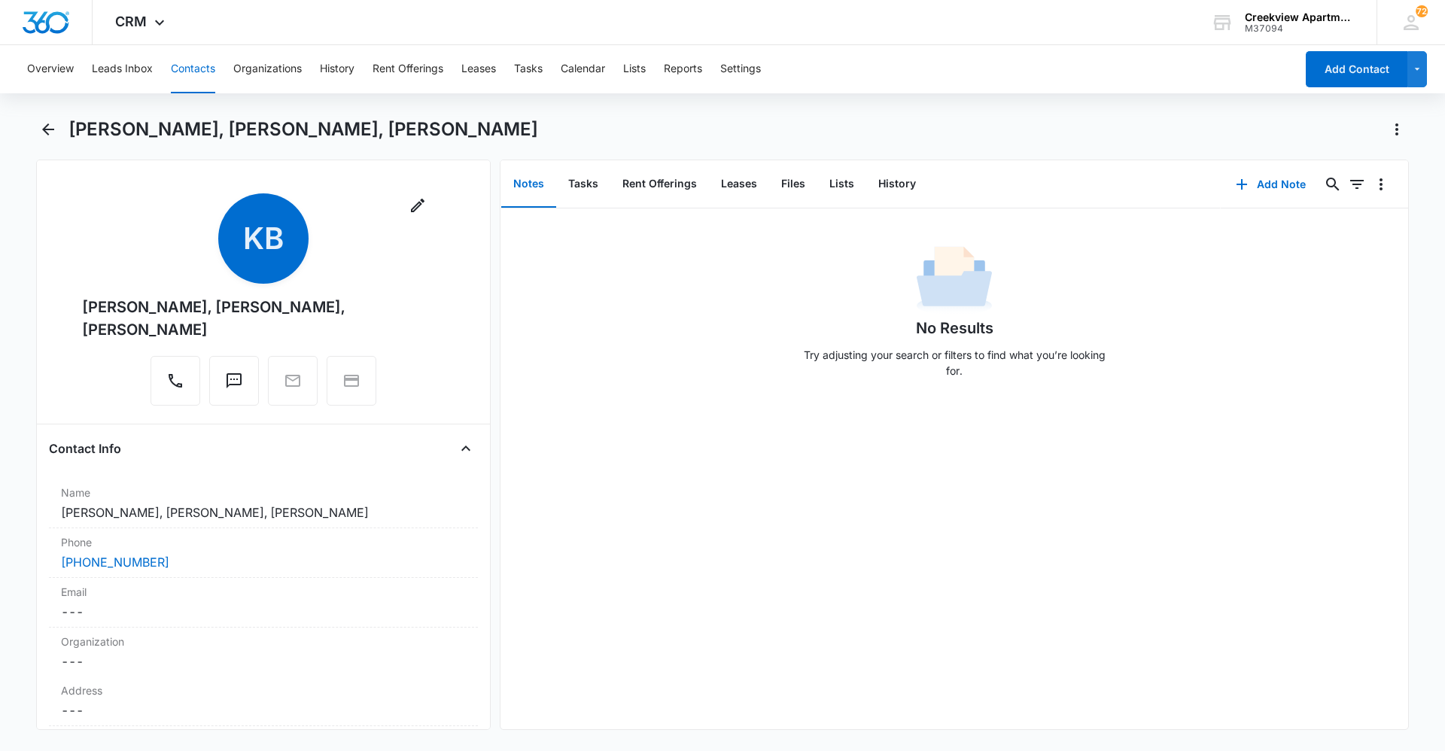
click at [75, 140] on h1 "Kristian Berning, Eric Swader, Alexa Rondeau" at bounding box center [303, 129] width 470 height 23
click at [53, 127] on icon "Back" at bounding box center [48, 129] width 18 height 18
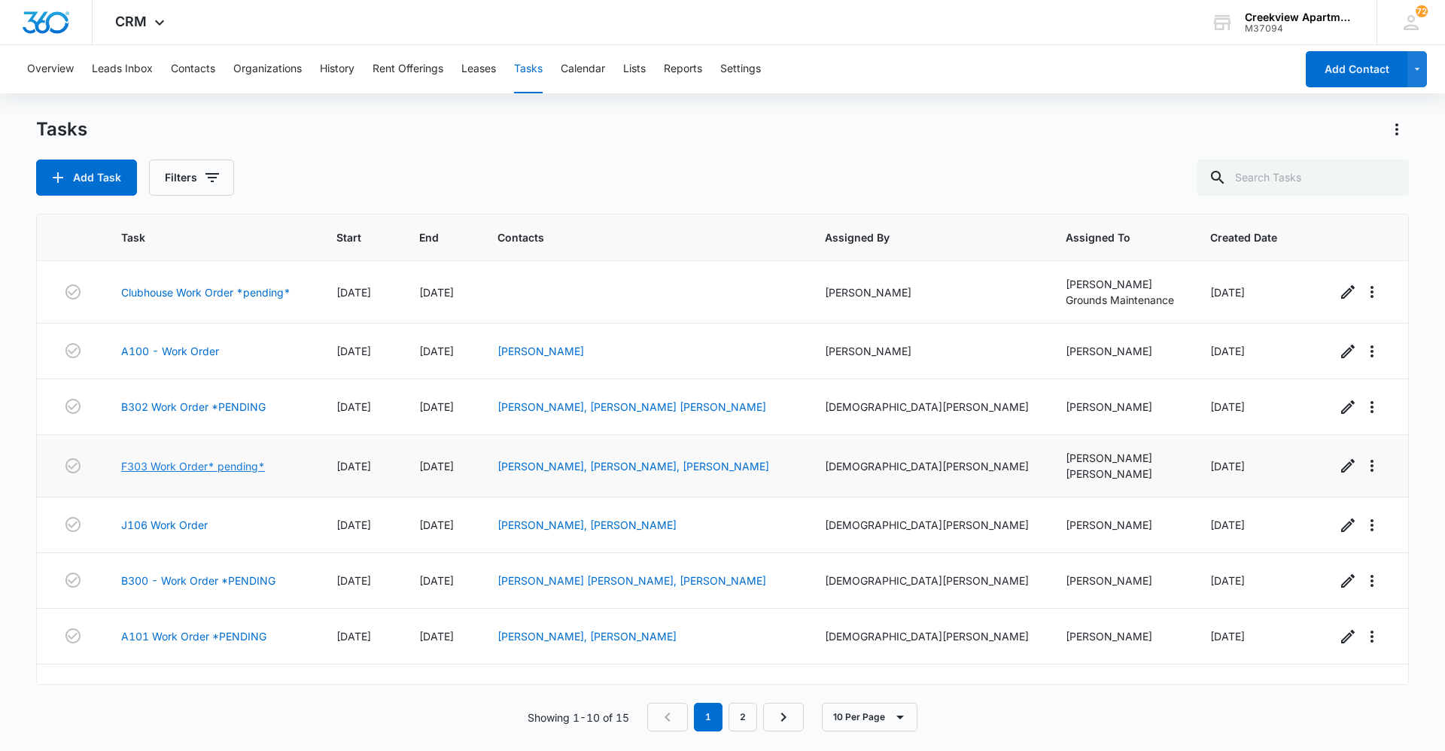
click at [211, 468] on link "F303 Work Order* pending*" at bounding box center [193, 466] width 144 height 16
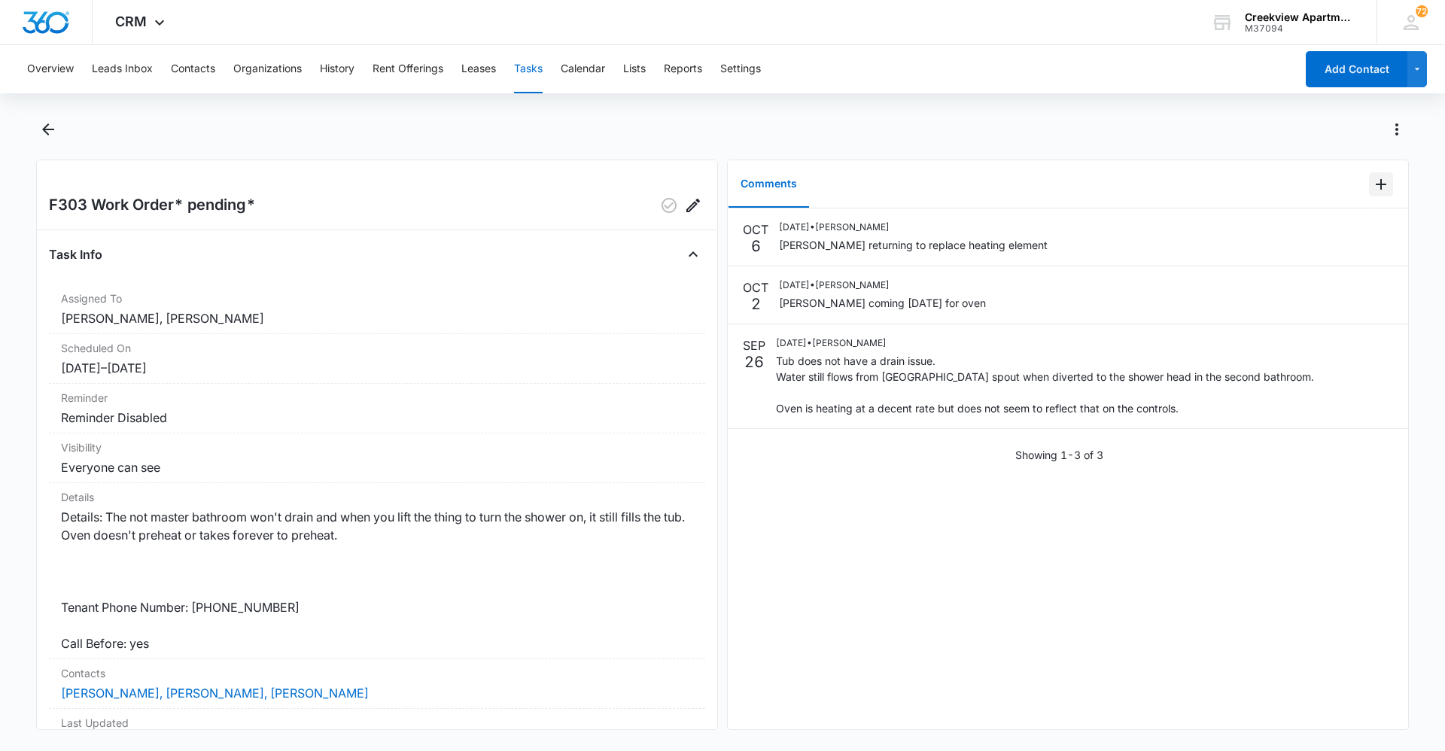
click at [1376, 184] on icon "Add Comment" at bounding box center [1381, 184] width 11 height 11
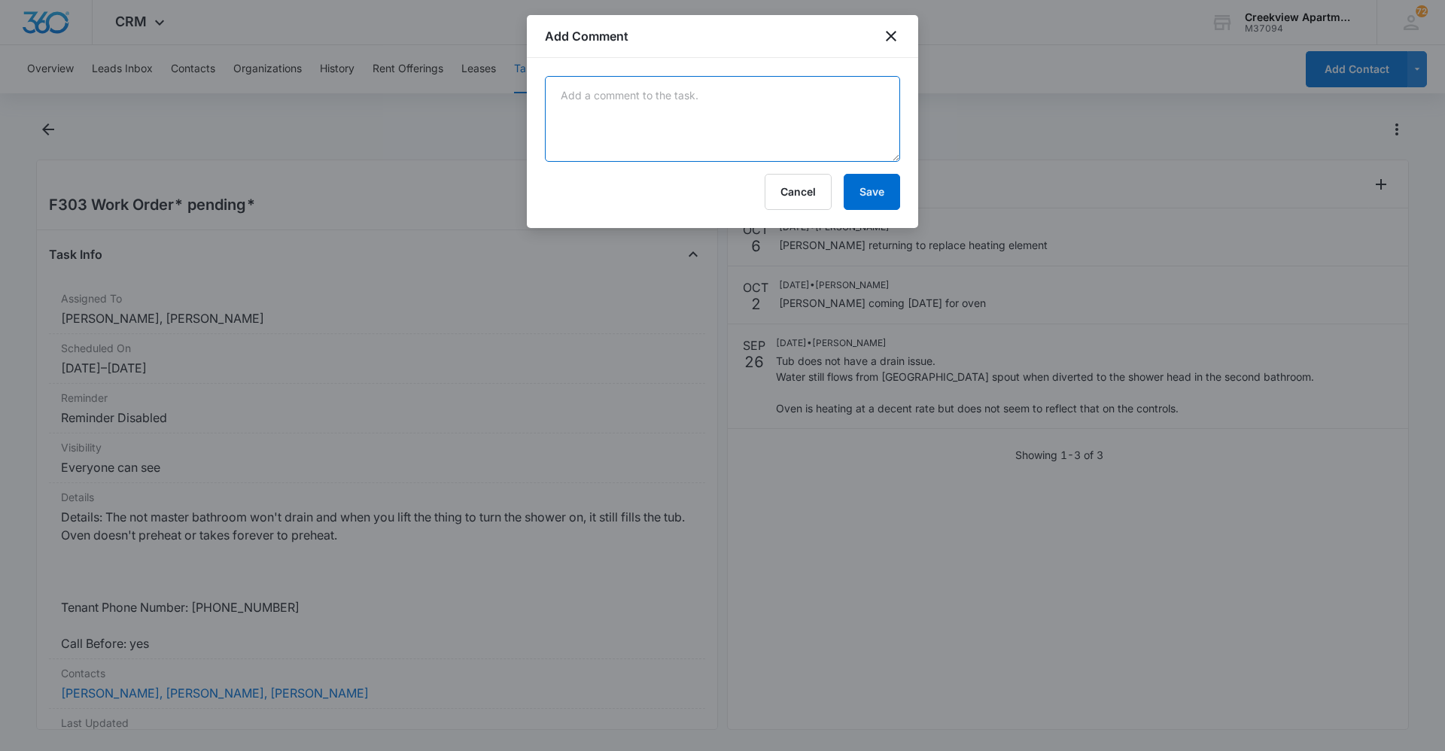
click at [638, 103] on textarea at bounding box center [722, 119] width 355 height 86
click at [745, 93] on textarea "[PERSON_NAME] will be here [DATE]," at bounding box center [722, 119] width 355 height 86
type textarea "[PERSON_NAME] will be here [DATE]"
click at [861, 191] on button "Save" at bounding box center [872, 192] width 56 height 36
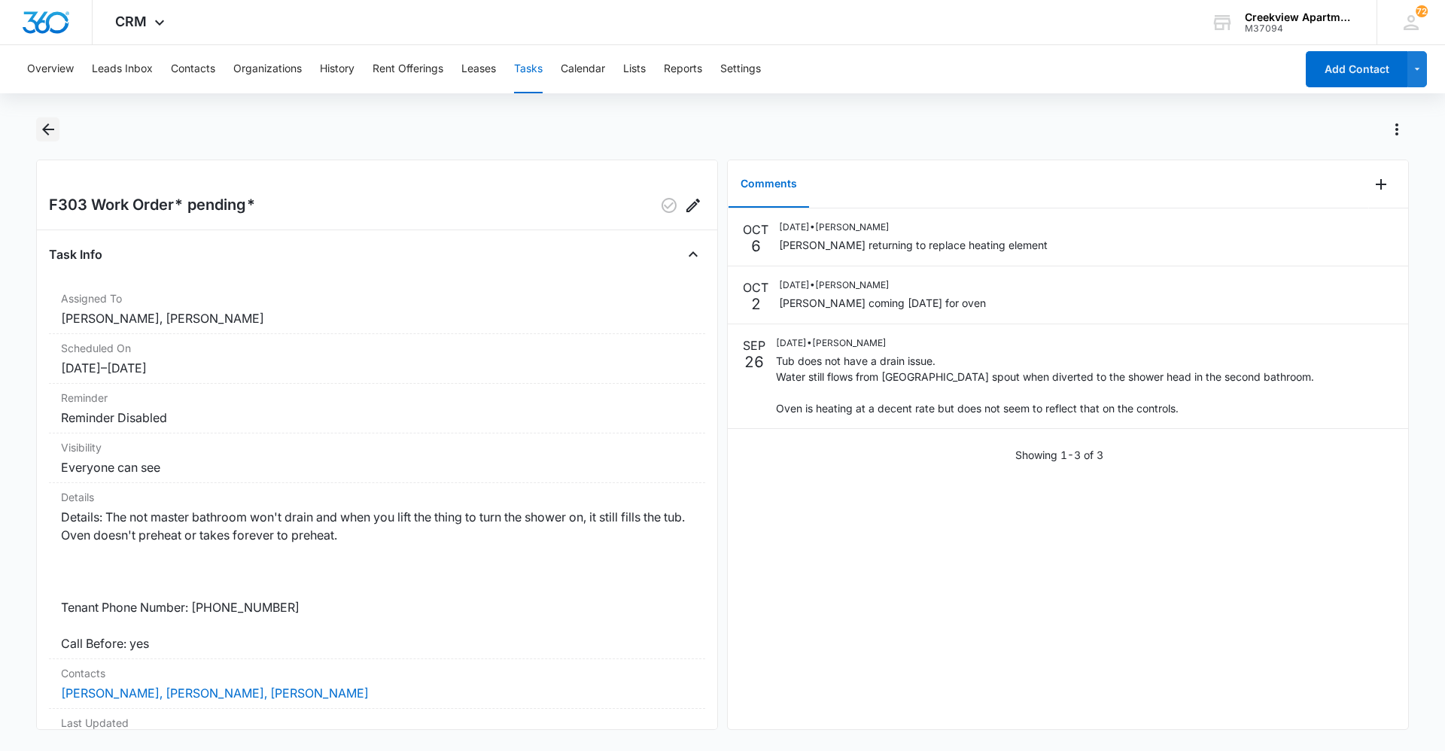
click at [48, 132] on icon "Back" at bounding box center [48, 129] width 18 height 18
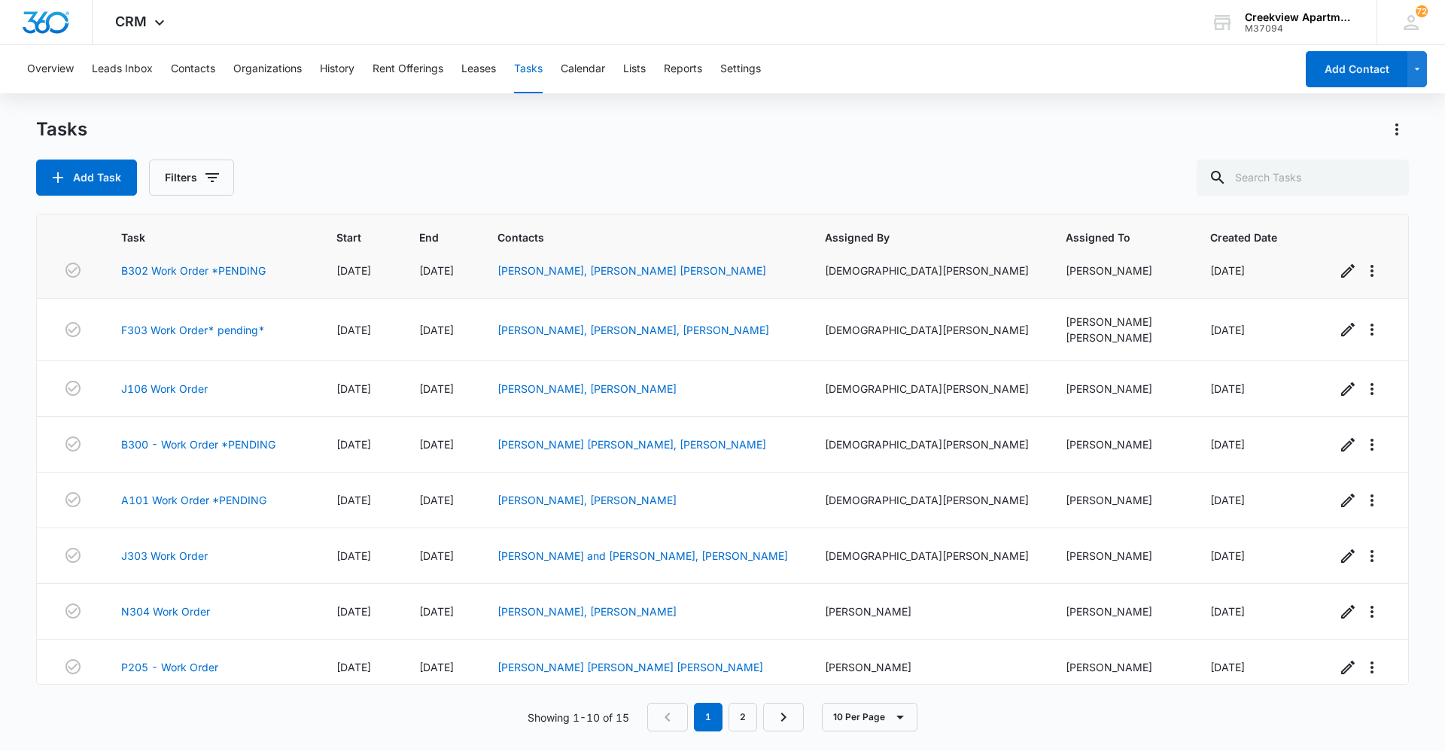
scroll to position [147, 0]
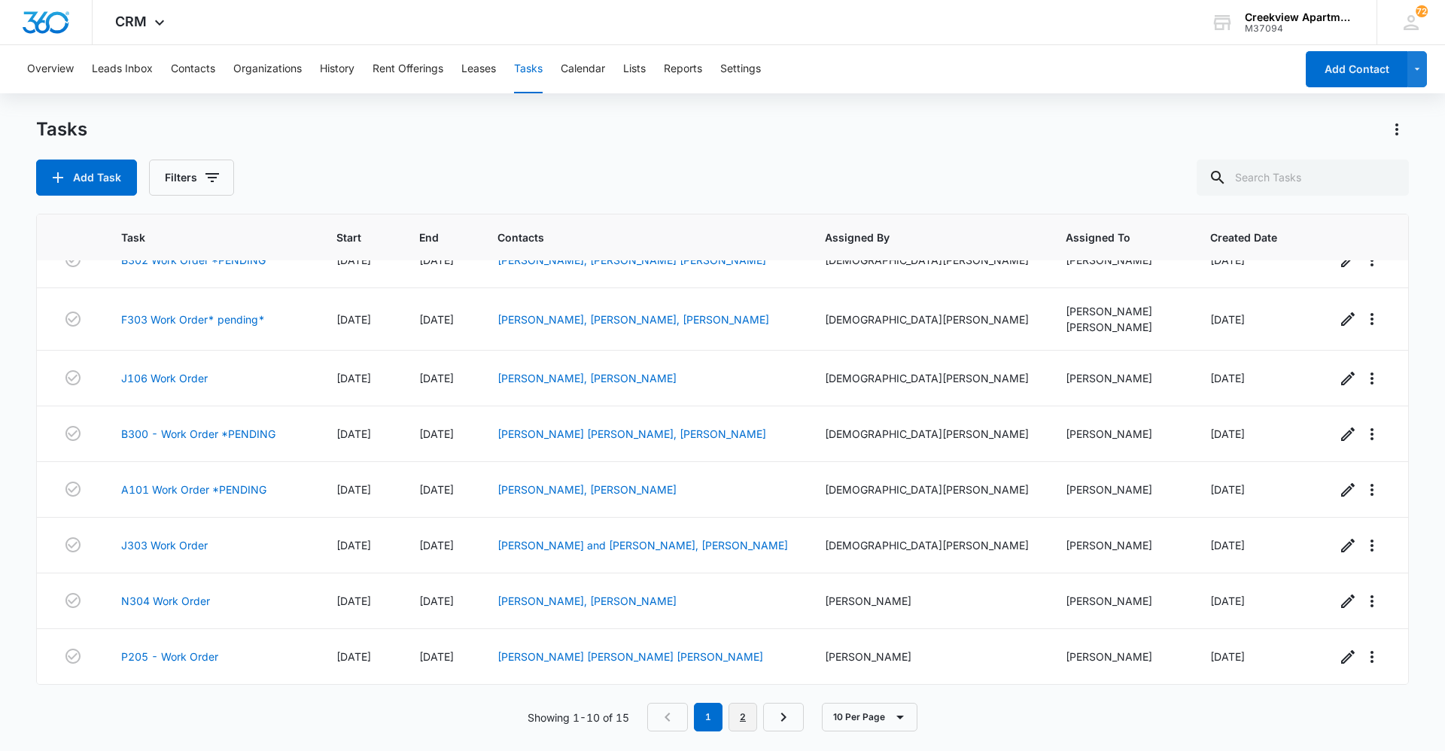
click at [730, 719] on link "2" at bounding box center [742, 717] width 29 height 29
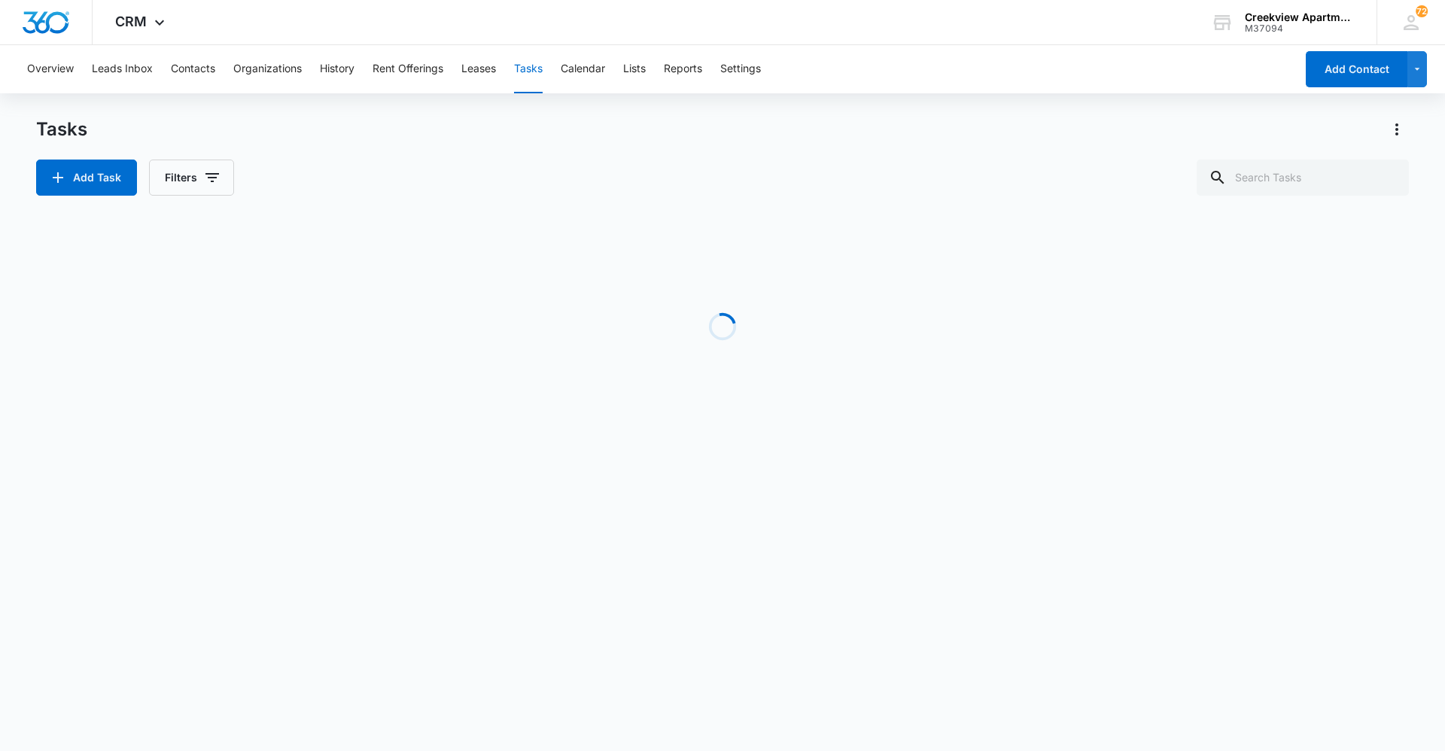
scroll to position [0, 0]
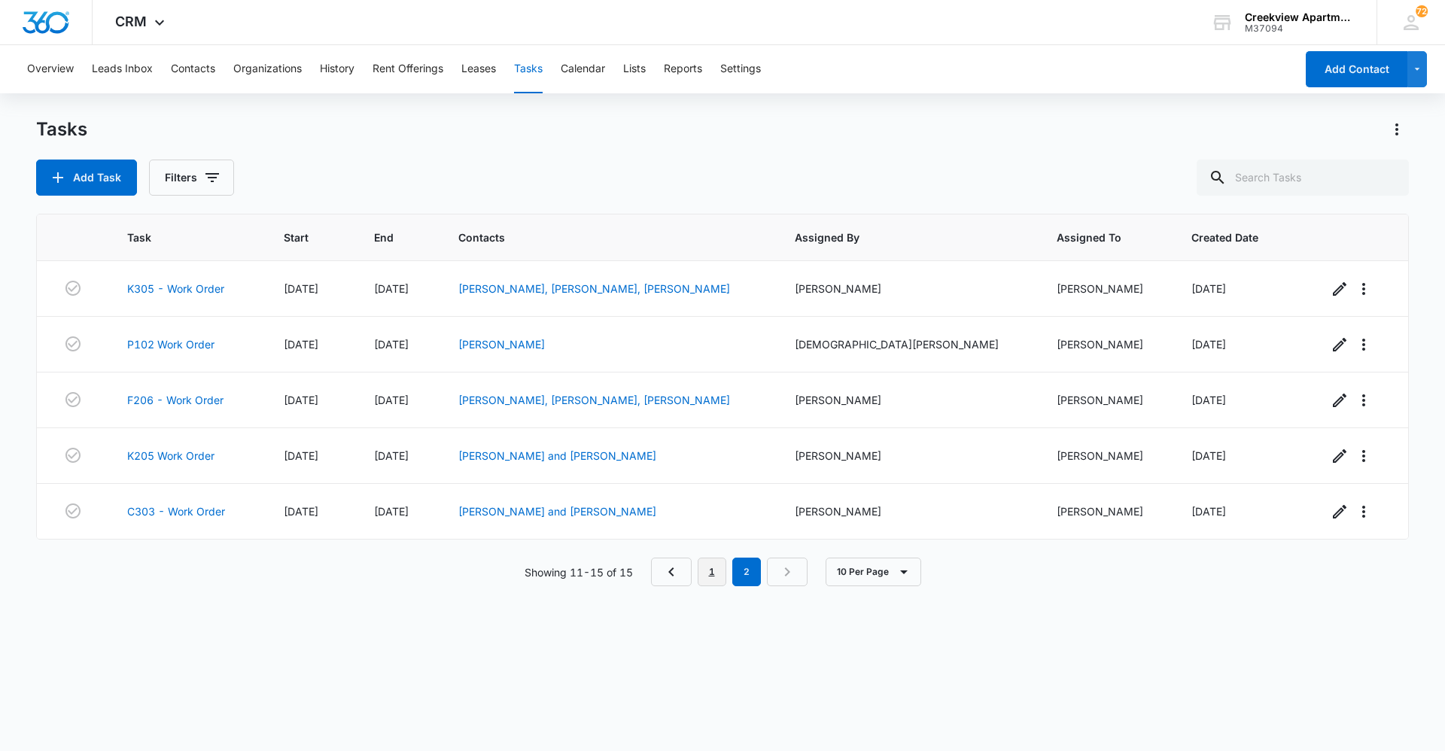
click at [700, 569] on link "1" at bounding box center [712, 572] width 29 height 29
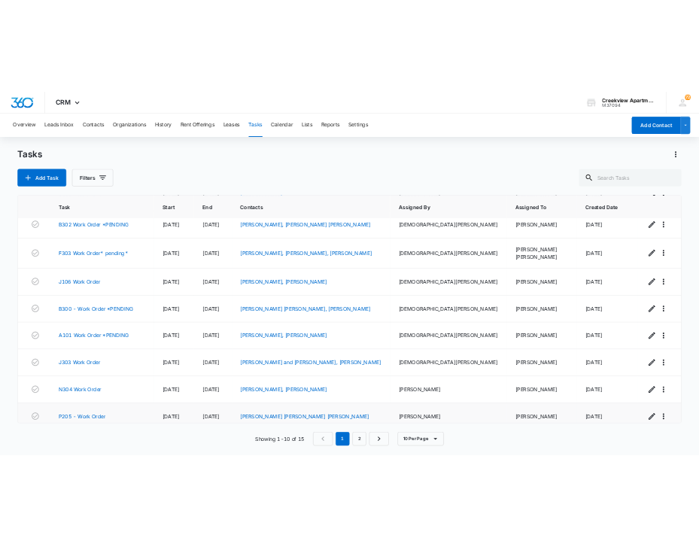
scroll to position [147, 0]
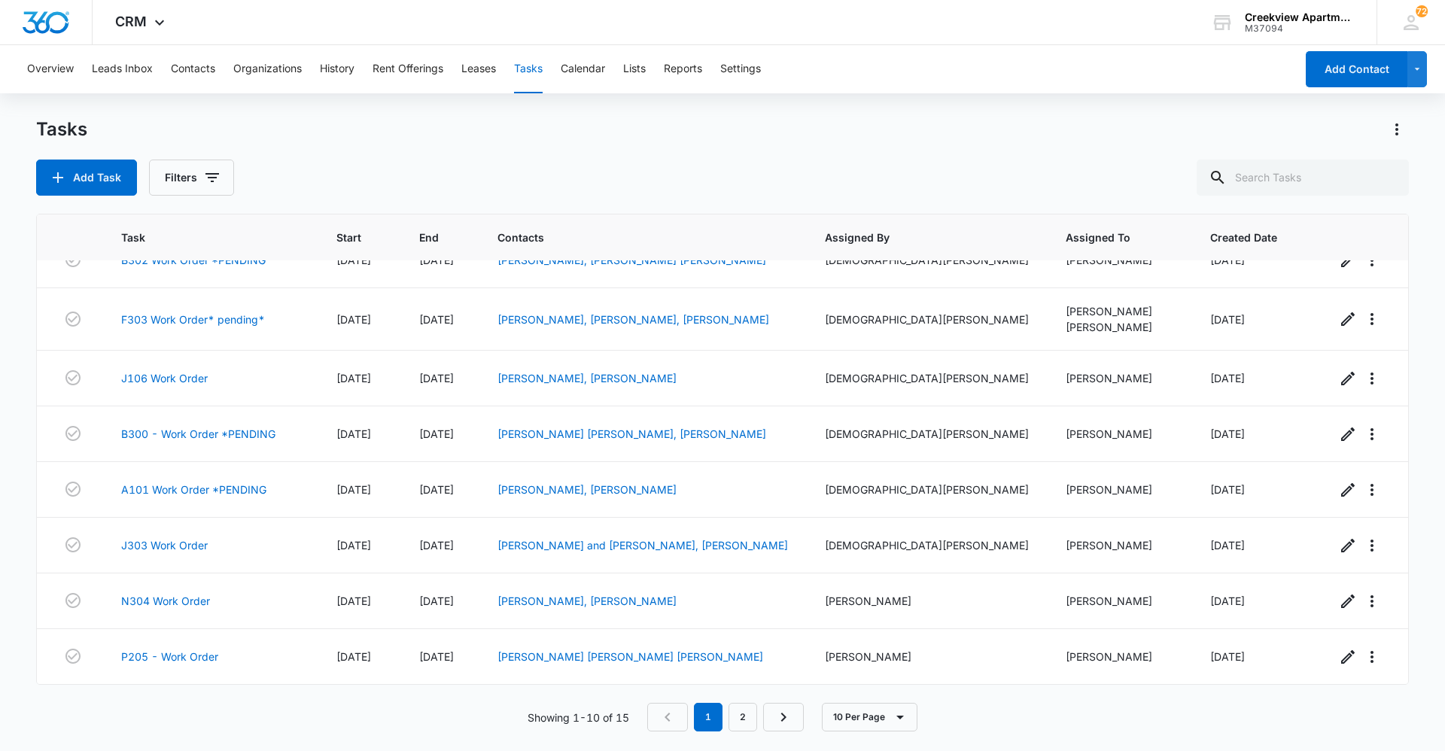
click at [725, 154] on div "Tasks Add Task Filters" at bounding box center [722, 156] width 1373 height 78
click at [671, 211] on div "Tasks Add Task Filters Task Start End Contacts Assigned By Assigned To Created …" at bounding box center [722, 433] width 1373 height 632
click at [662, 184] on div "Add Task Filters" at bounding box center [722, 178] width 1373 height 36
click at [821, 181] on div "Add Task Filters" at bounding box center [722, 178] width 1373 height 36
click at [1147, 138] on div "Tasks" at bounding box center [722, 129] width 1373 height 24
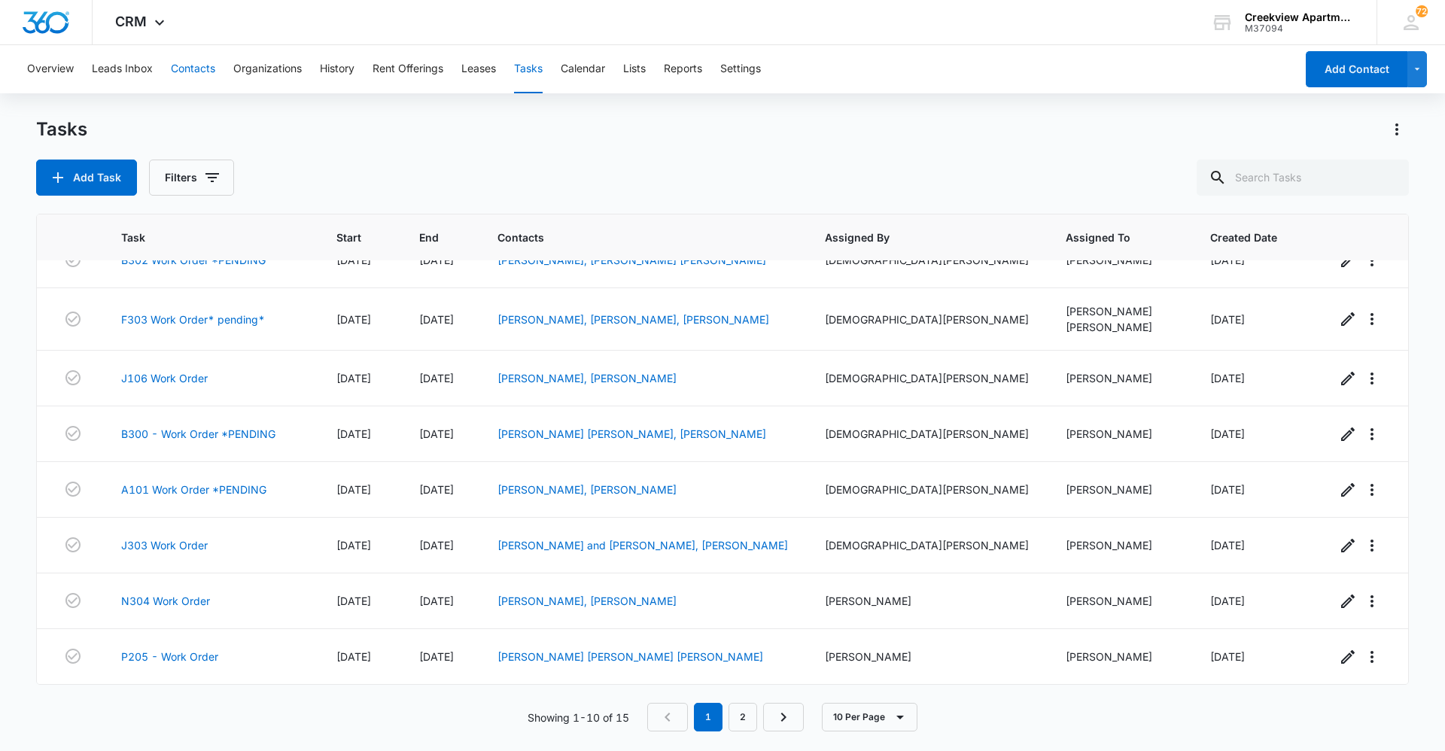
click at [191, 79] on button "Contacts" at bounding box center [193, 69] width 44 height 48
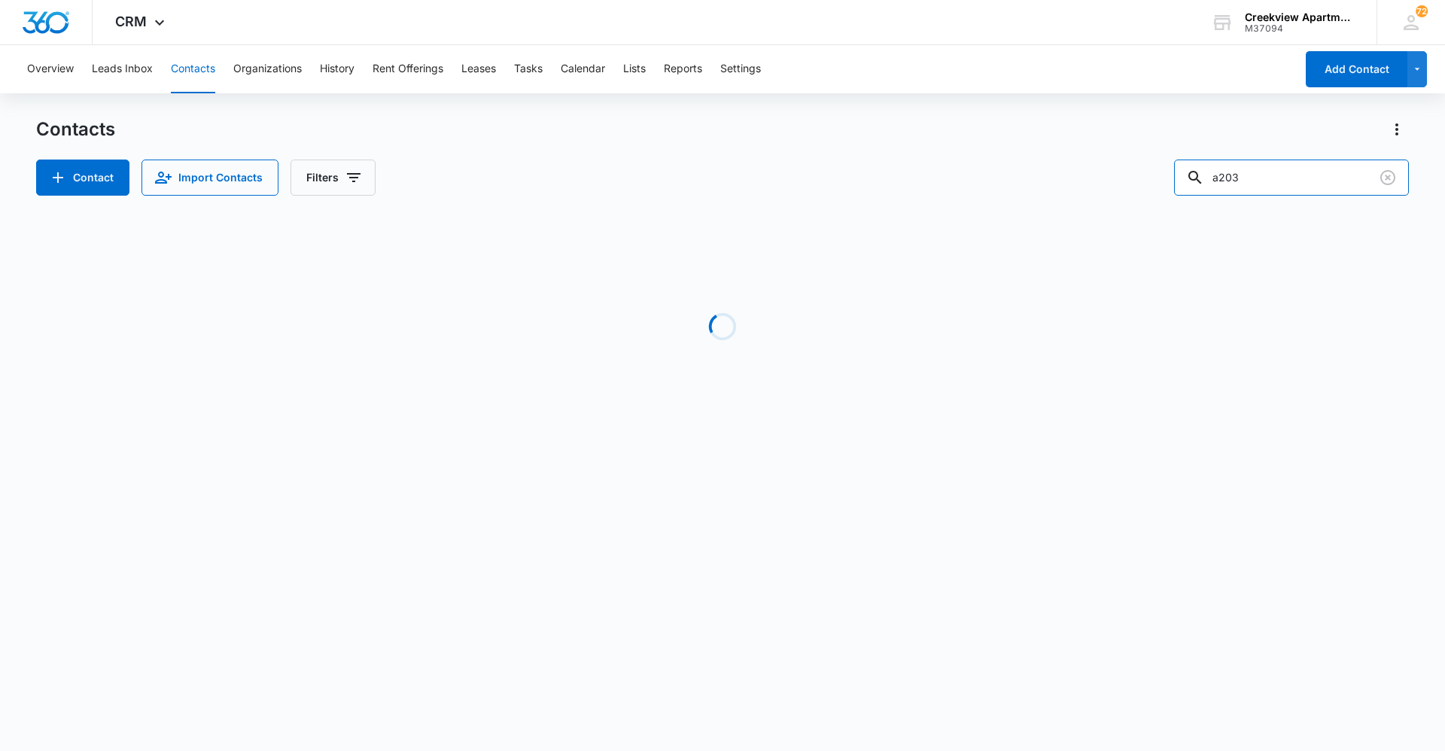
drag, startPoint x: 1221, startPoint y: 182, endPoint x: 1159, endPoint y: 190, distance: 63.0
click at [1159, 190] on div "Contact Import Contacts Filters a203" at bounding box center [722, 178] width 1373 height 36
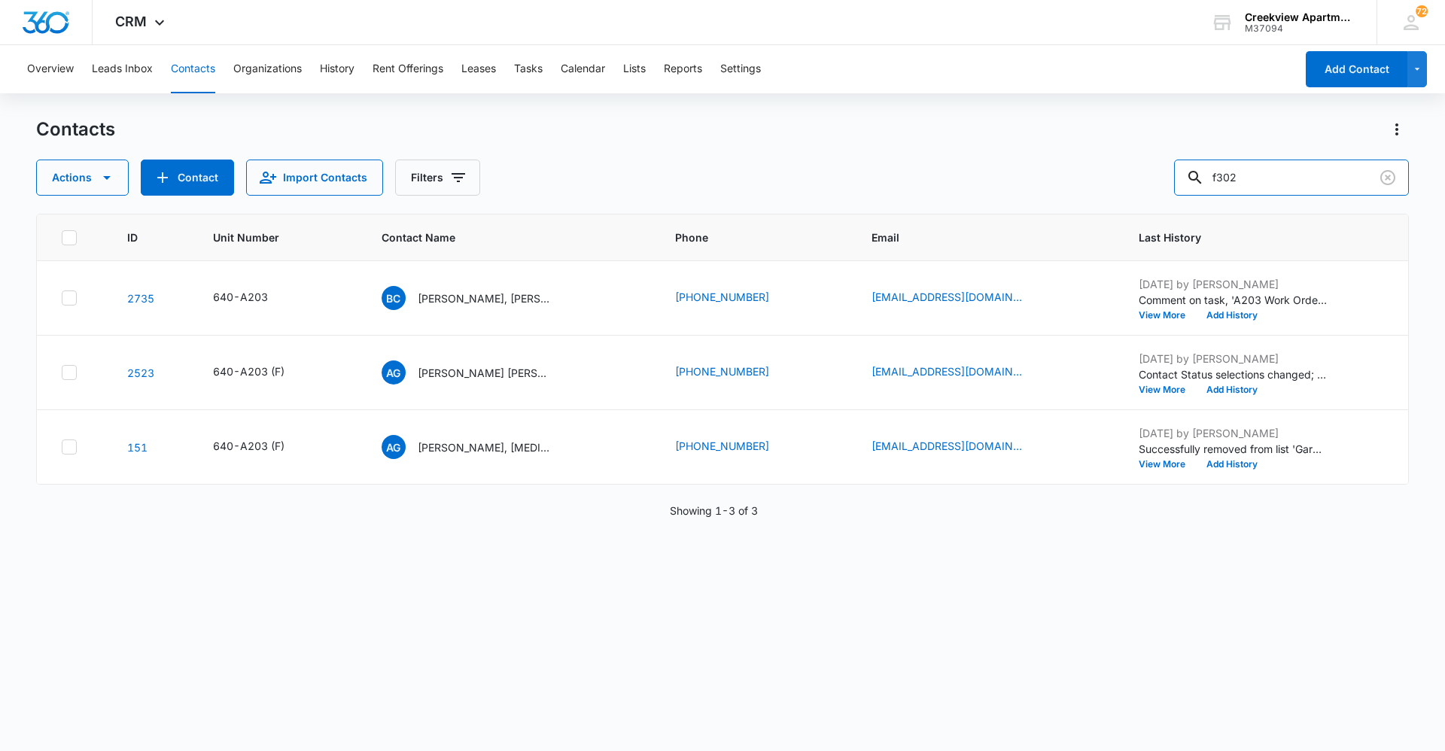
type input "f302"
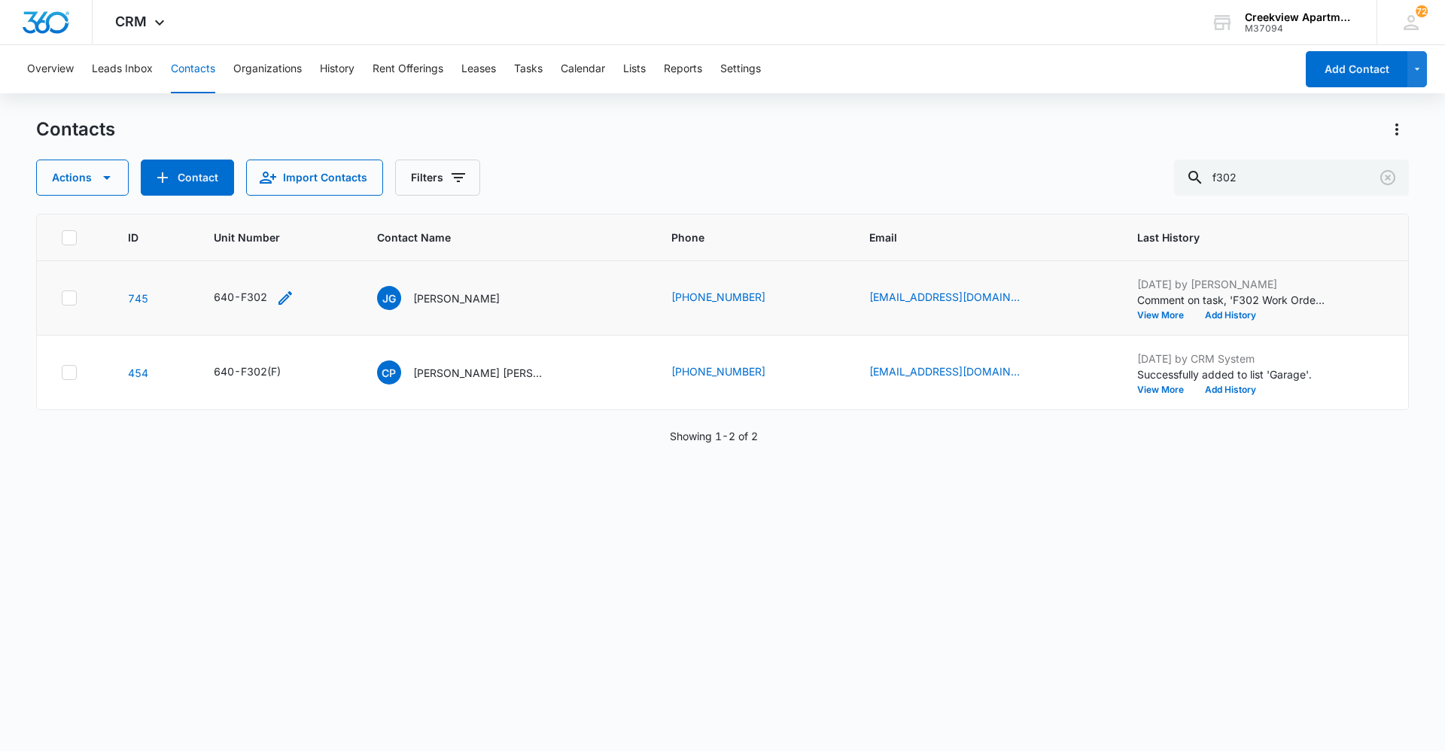
click at [287, 300] on icon "Unit Number - 640-F302 - Select to Edit Field" at bounding box center [285, 298] width 14 height 14
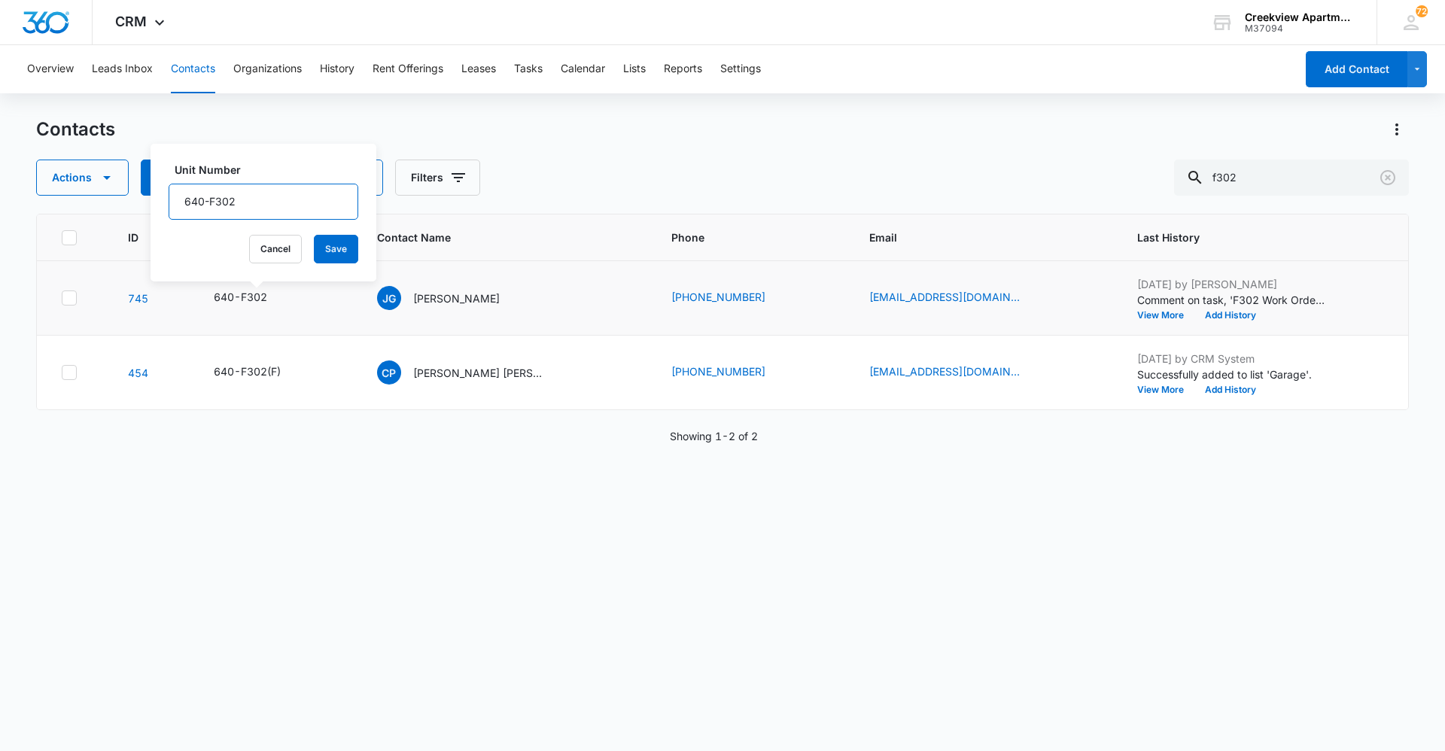
click at [275, 197] on input "640-F302" at bounding box center [264, 202] width 190 height 36
type input "640-F302 (F)"
click at [322, 247] on button "Save" at bounding box center [336, 249] width 44 height 29
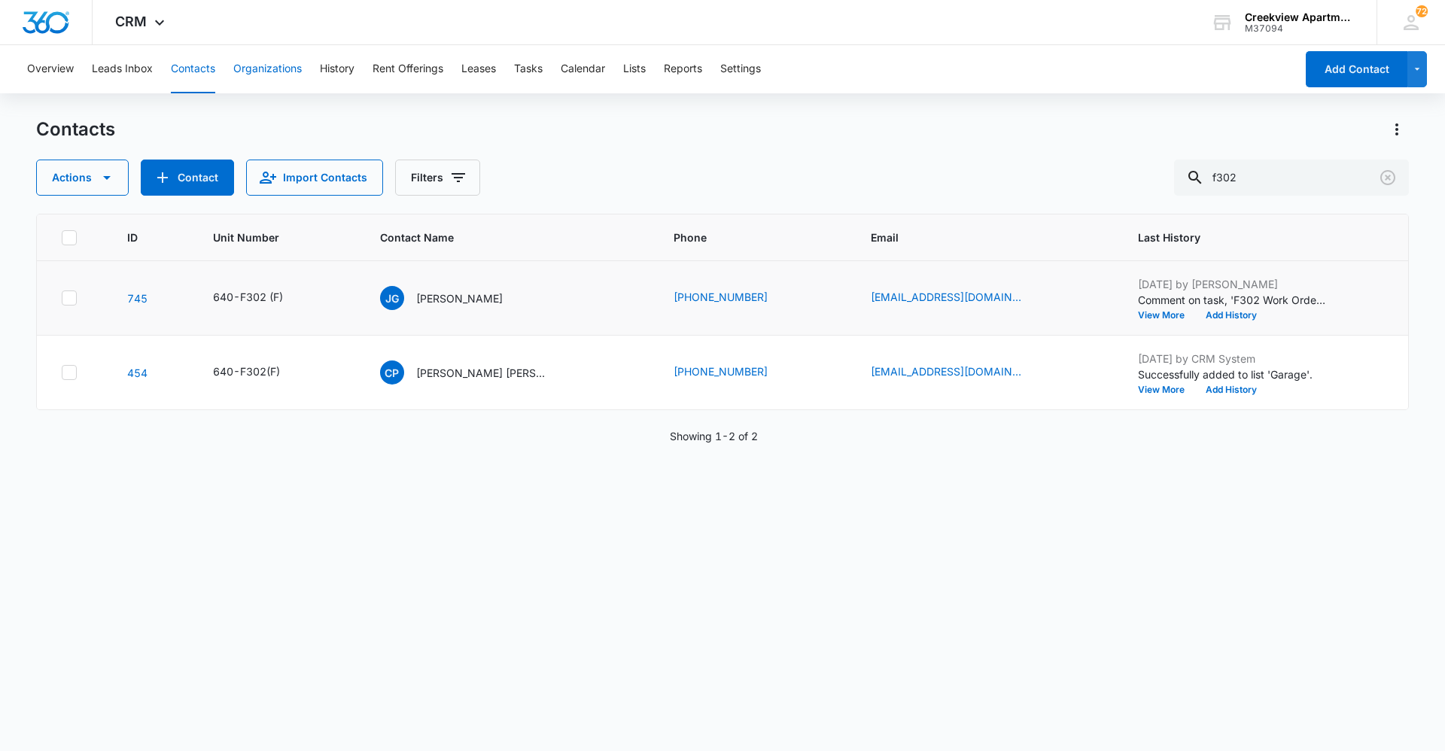
drag, startPoint x: 196, startPoint y: 57, endPoint x: 241, endPoint y: 57, distance: 45.2
click at [196, 57] on button "Contacts" at bounding box center [193, 69] width 44 height 48
drag, startPoint x: 1300, startPoint y: 169, endPoint x: 1188, endPoint y: 178, distance: 113.3
click at [1188, 178] on div "Actions Contact Import Contacts Filters f302" at bounding box center [722, 178] width 1373 height 36
type input "b102"
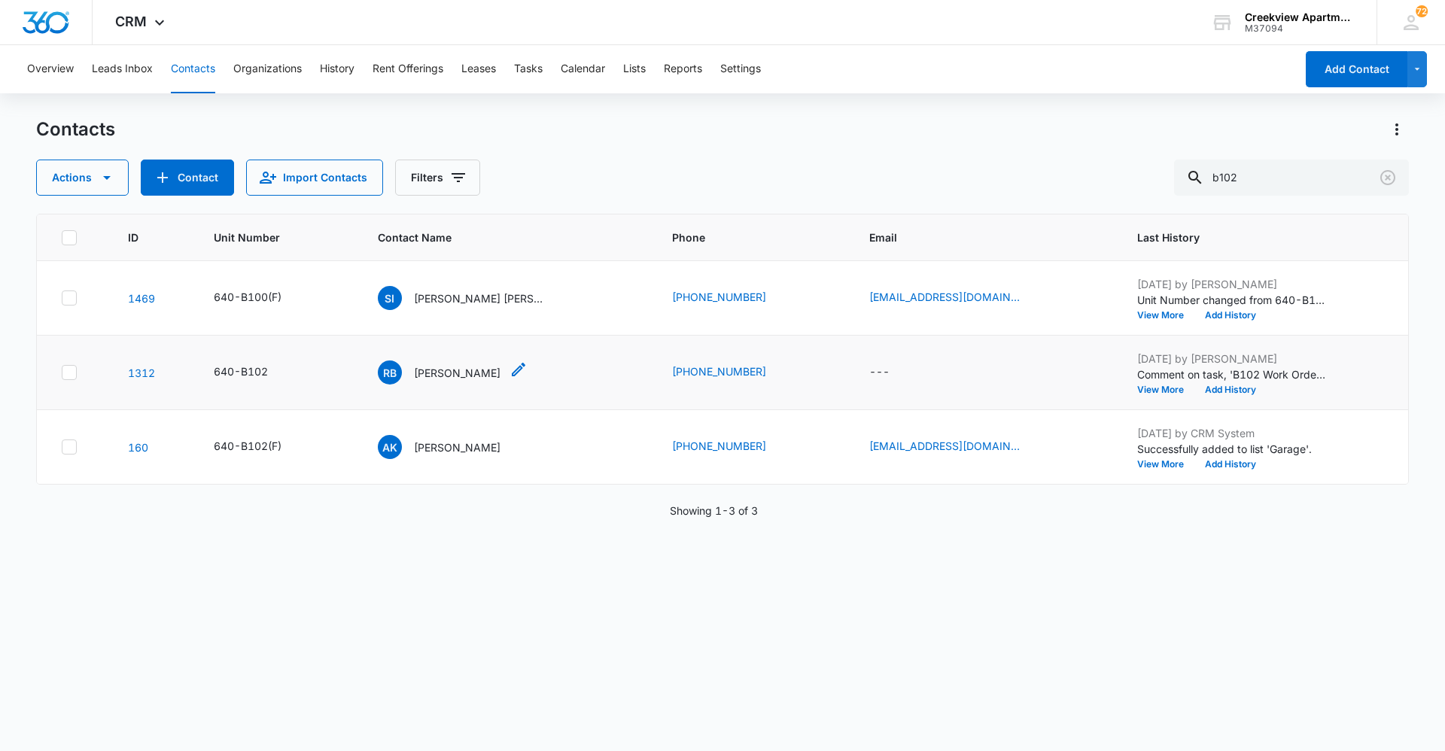
click at [484, 370] on p "[PERSON_NAME]" at bounding box center [457, 373] width 87 height 16
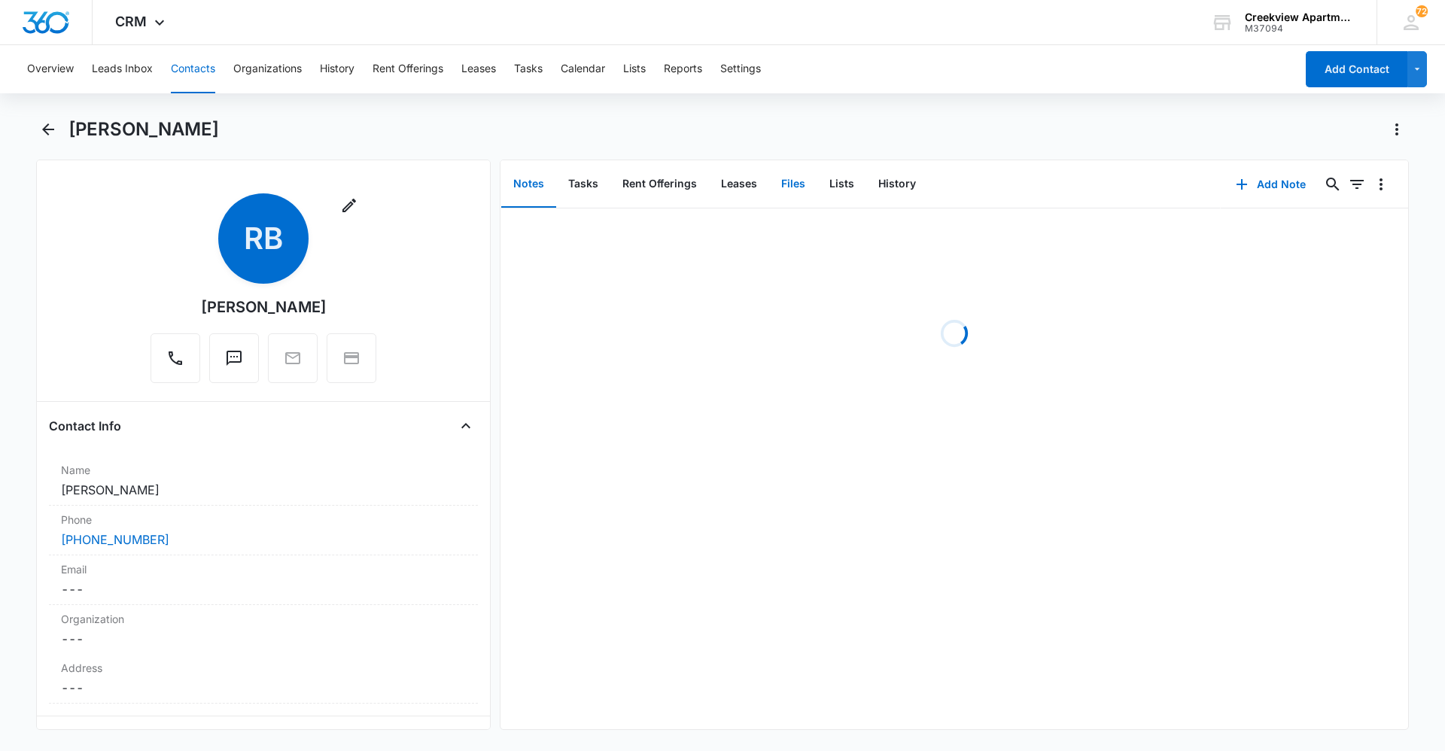
click at [784, 179] on button "Files" at bounding box center [793, 184] width 48 height 47
click at [1288, 179] on icon "button" at bounding box center [1297, 184] width 18 height 18
click at [1316, 227] on div "Upload Files" at bounding box center [1302, 232] width 60 height 11
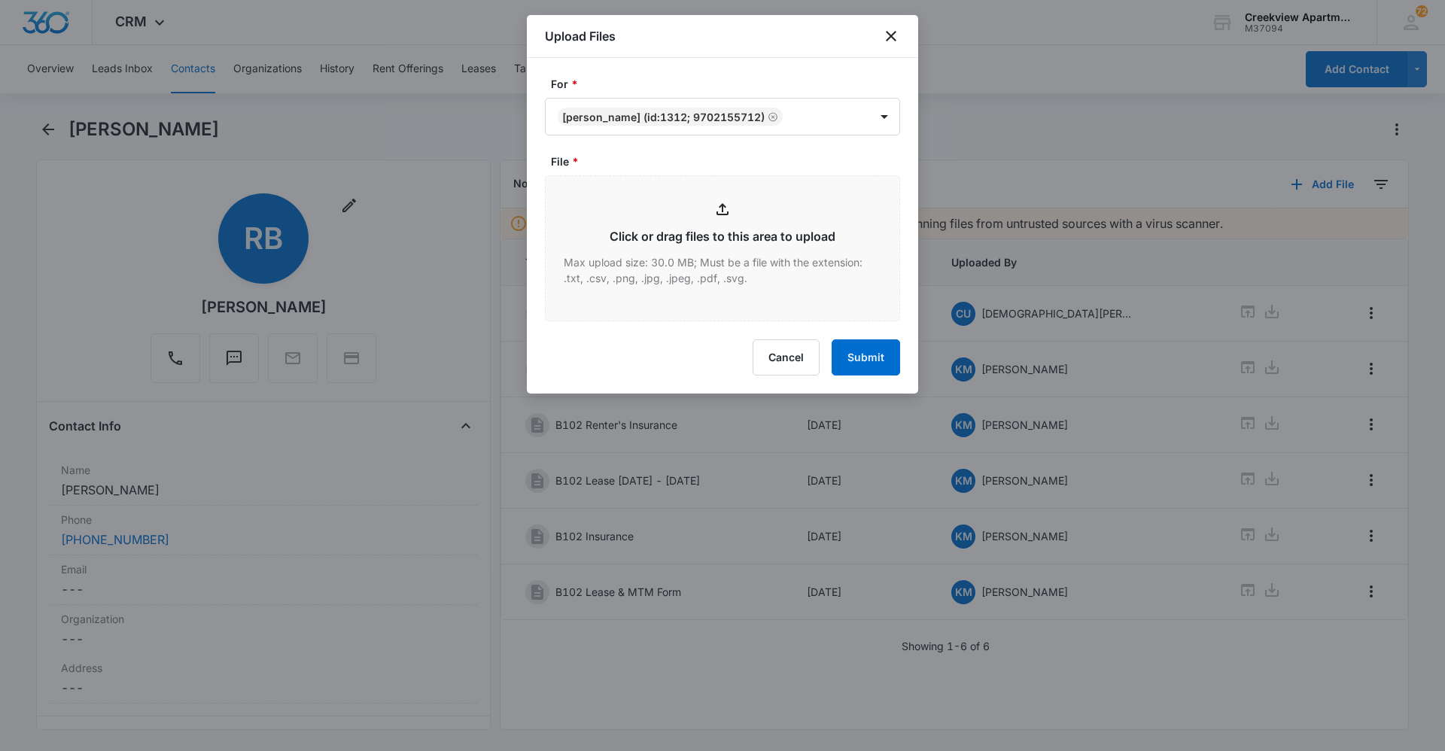
type input "C:\fakepath\B102 Insurance.pdf"
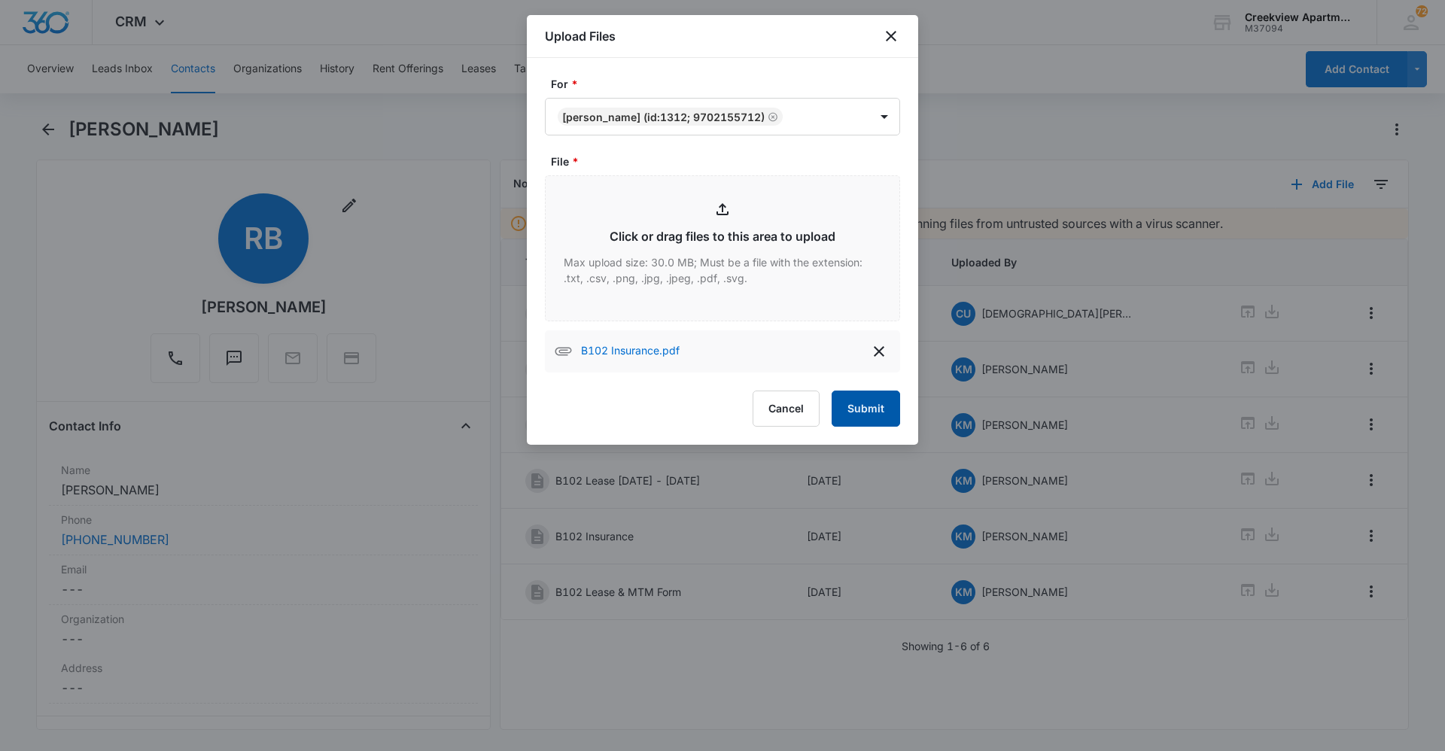
click at [865, 409] on button "Submit" at bounding box center [866, 409] width 68 height 36
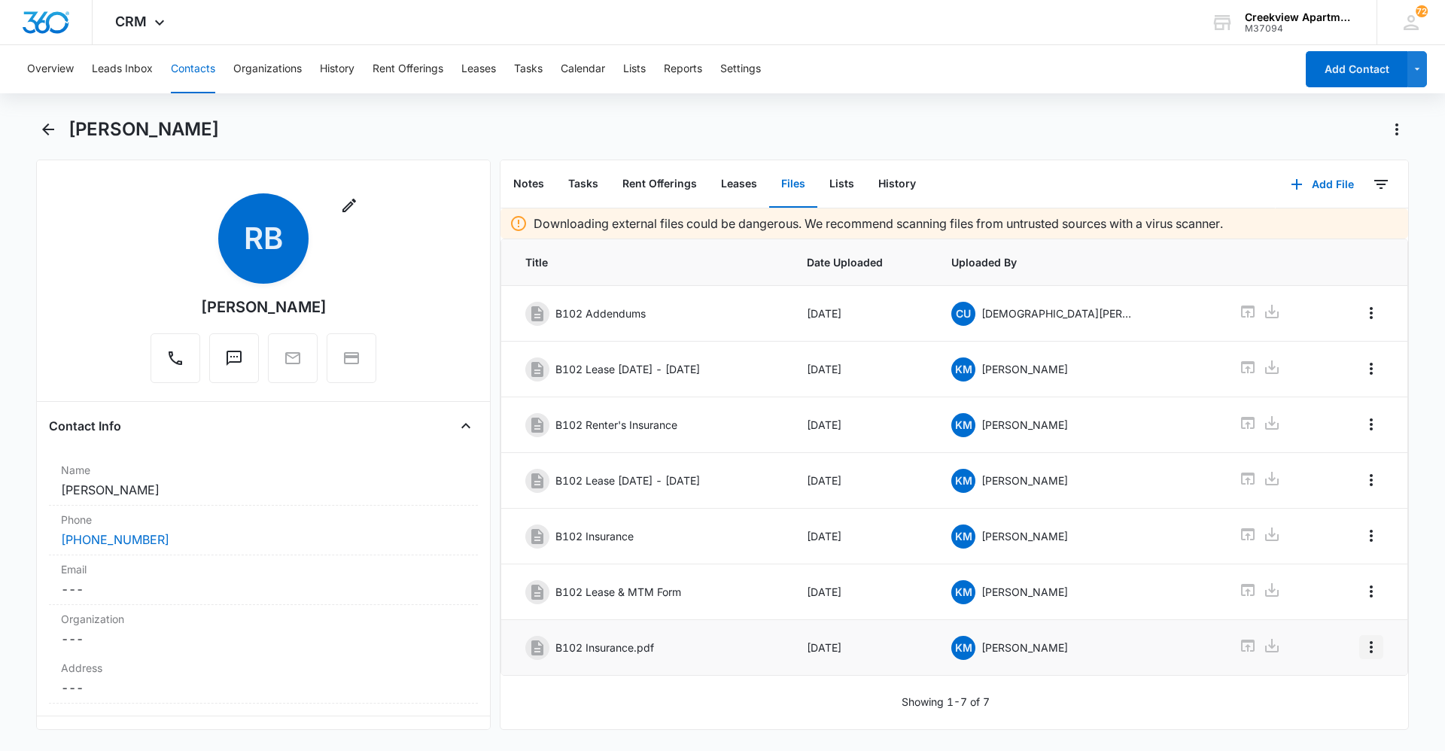
click at [1362, 645] on icon "Overflow Menu" at bounding box center [1371, 647] width 18 height 18
click at [1356, 683] on button "Edit" at bounding box center [1328, 689] width 86 height 23
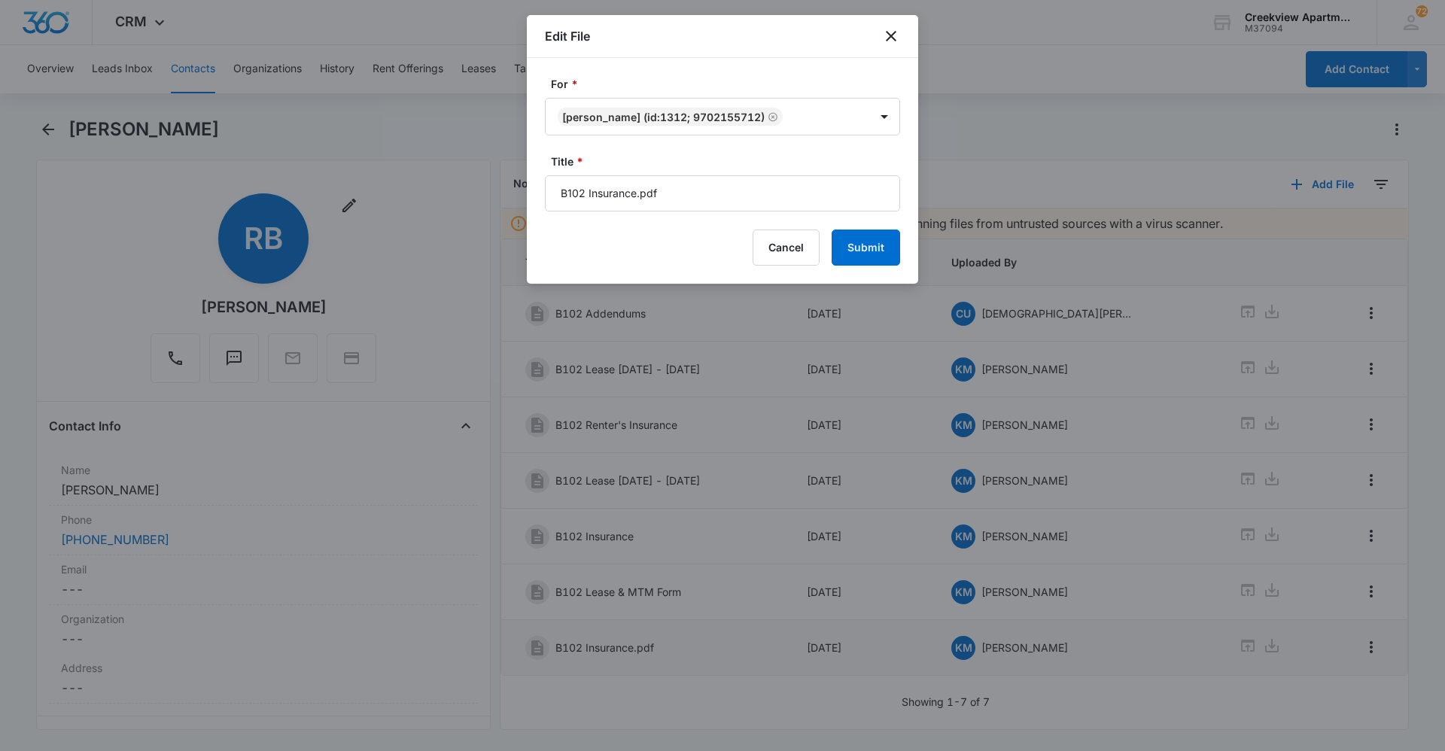
click at [765, 211] on form "For * [PERSON_NAME] (ID:1312; 9702155712) Title * B102 Insurance.pdf Cancel Sub…" at bounding box center [722, 171] width 355 height 190
click at [765, 199] on input "B102 Insurance.pdf" at bounding box center [722, 193] width 355 height 36
type input "B102 Insurance"
click at [870, 255] on button "Submit" at bounding box center [866, 248] width 68 height 36
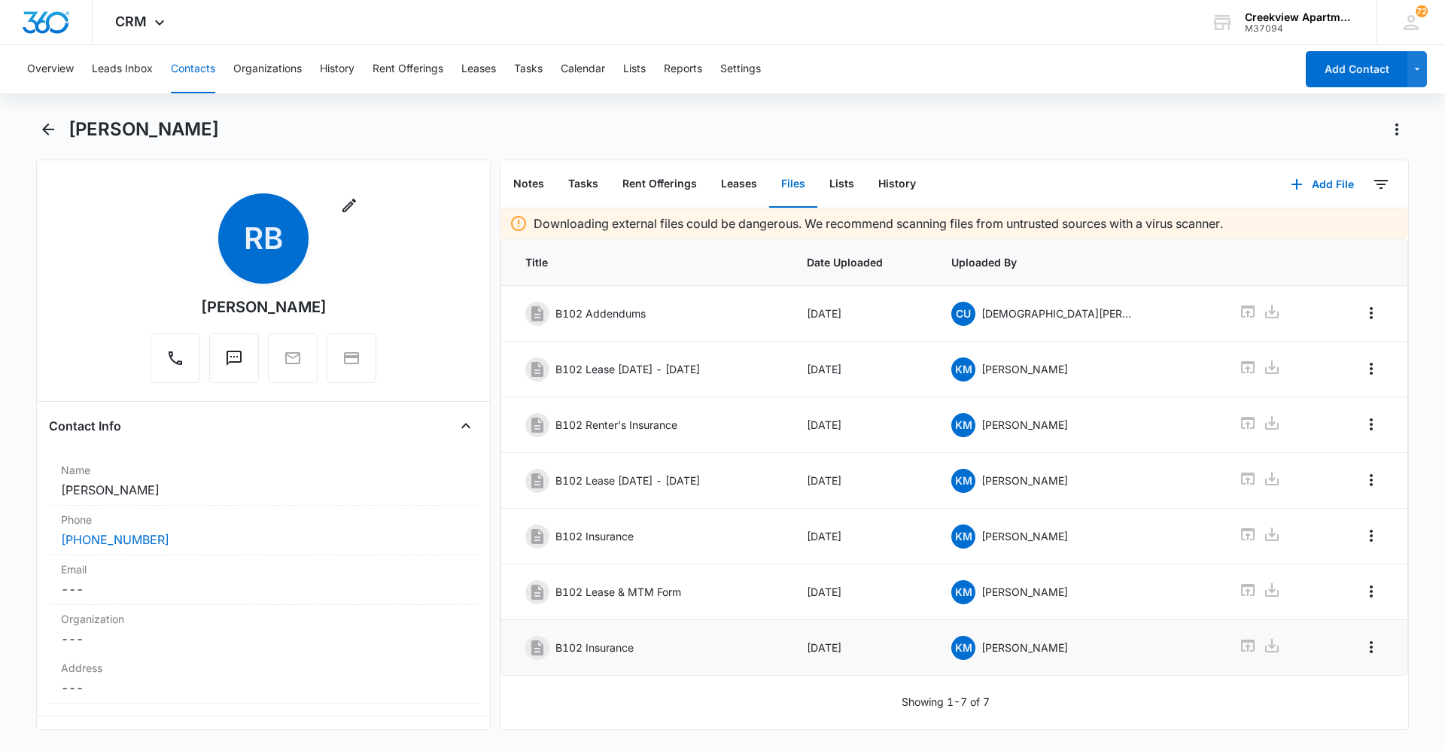
click at [187, 69] on button "Contacts" at bounding box center [193, 69] width 44 height 48
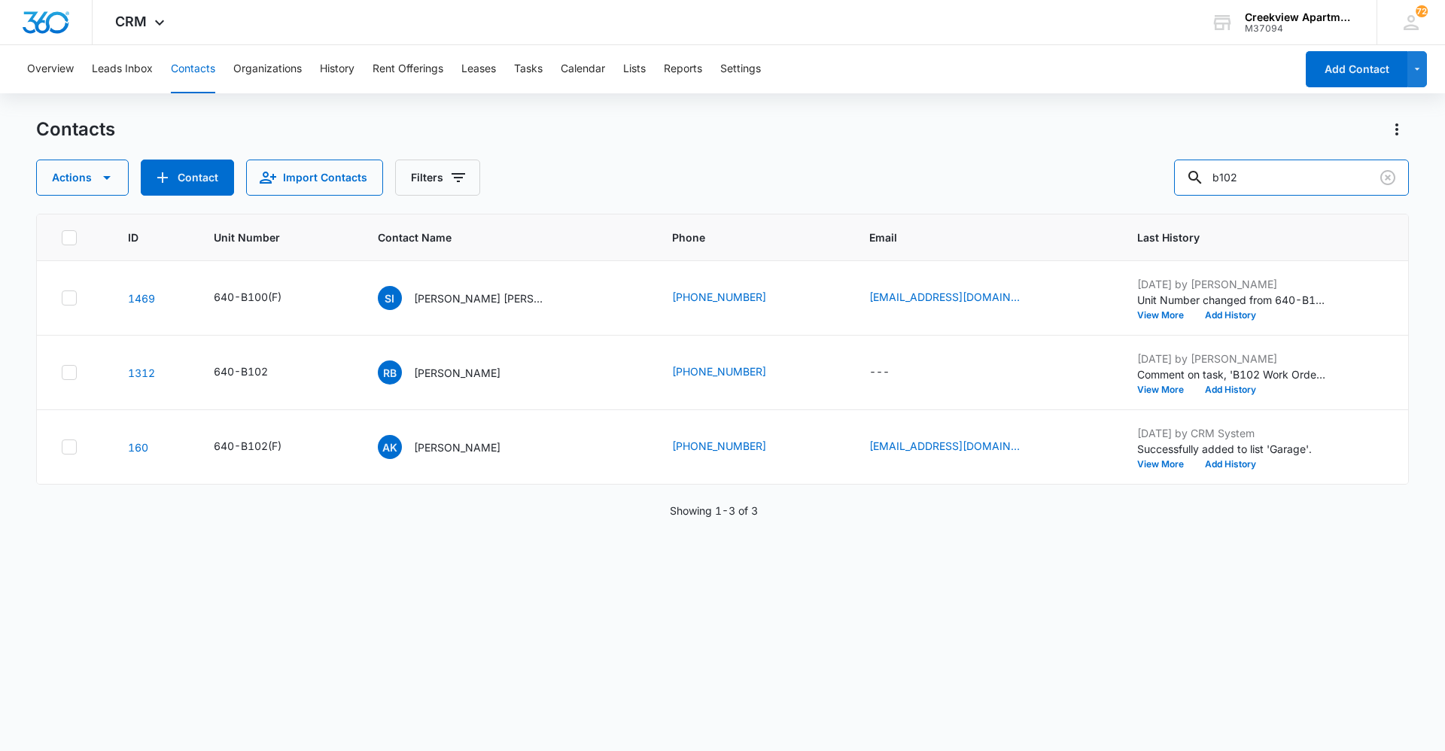
drag, startPoint x: 1280, startPoint y: 166, endPoint x: 1163, endPoint y: 171, distance: 117.5
click at [1163, 171] on div "Actions Contact Import Contacts Filters b102" at bounding box center [722, 178] width 1373 height 36
type input "n105"
click at [468, 286] on div "AK [PERSON_NAME]" at bounding box center [440, 298] width 123 height 24
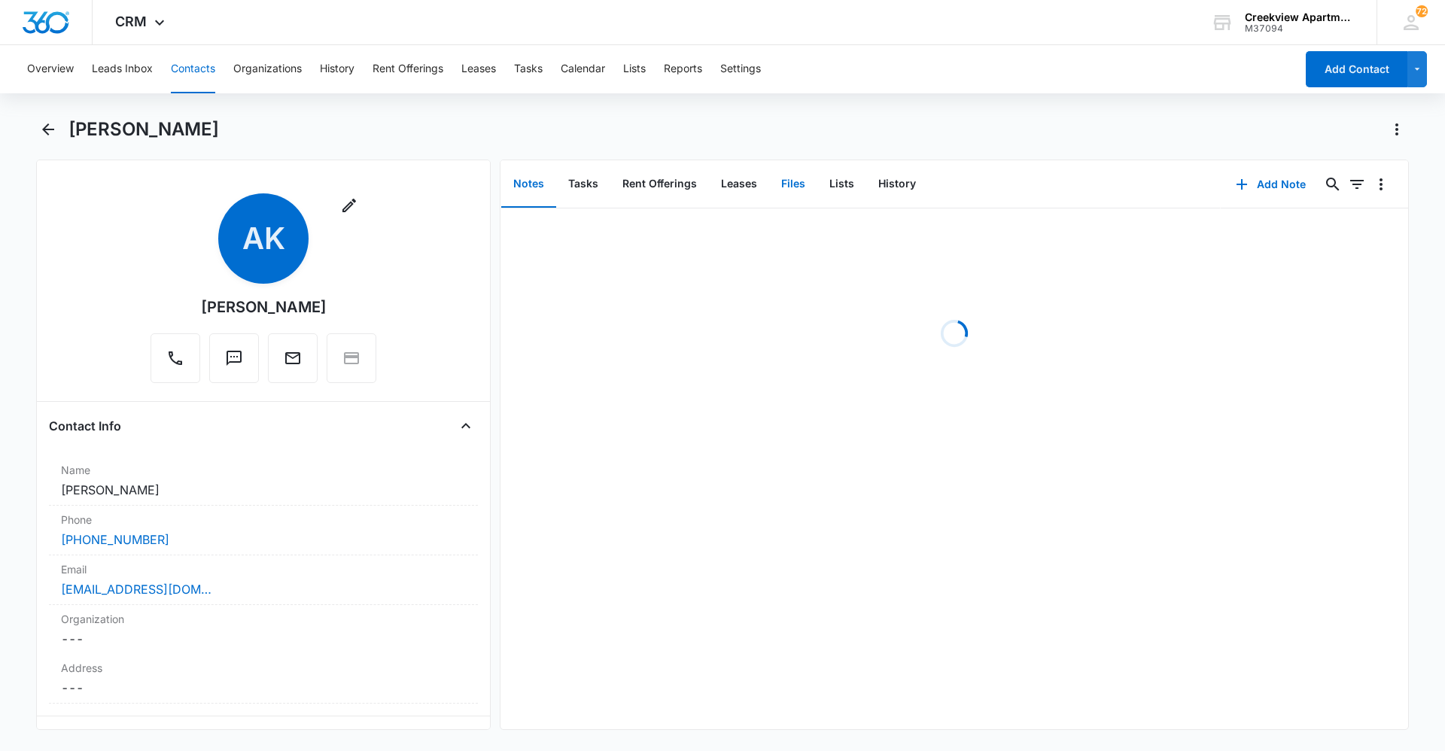
click at [794, 195] on button "Files" at bounding box center [793, 184] width 48 height 47
click at [1349, 186] on button "Add File" at bounding box center [1322, 184] width 93 height 36
click at [1334, 227] on button "Upload Files" at bounding box center [1311, 232] width 114 height 23
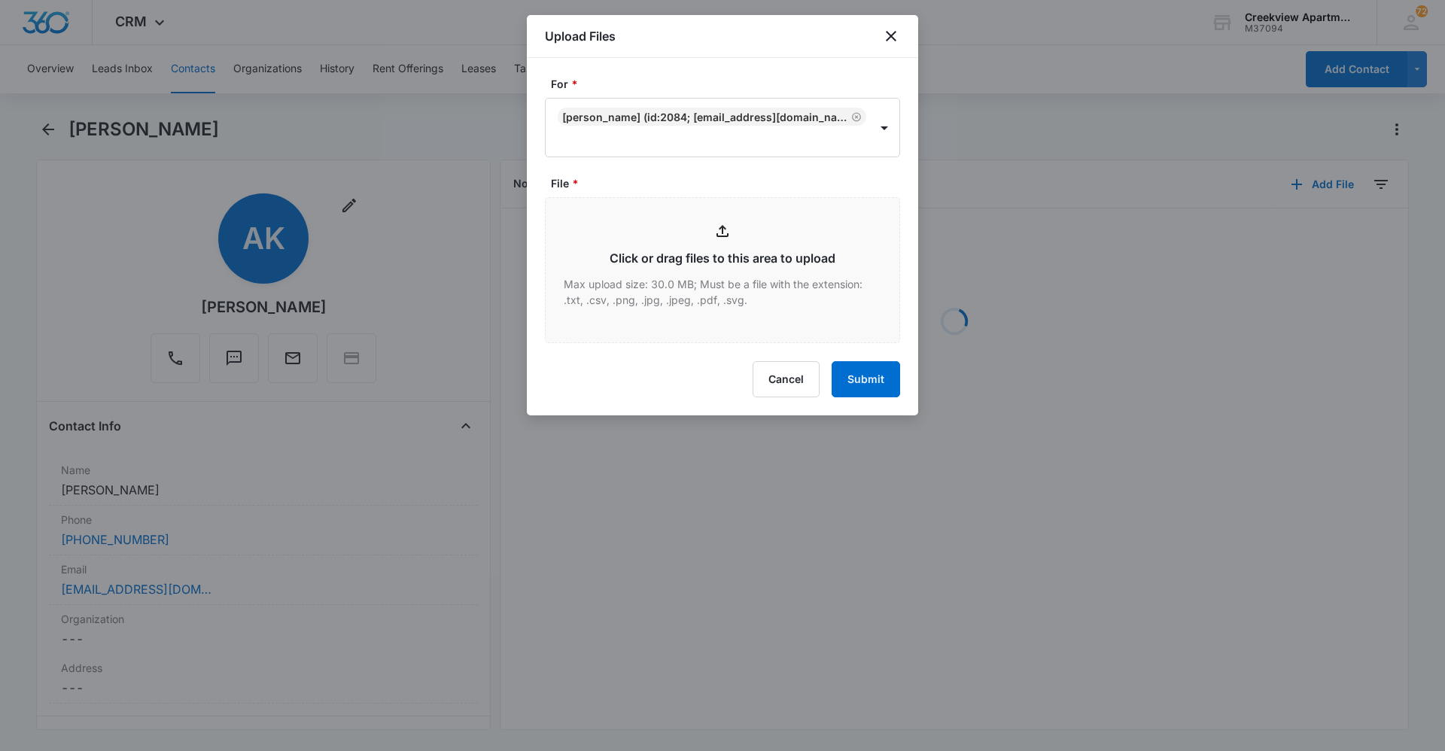
type input "C:\fakepath\N105 Key Addendum.pdf"
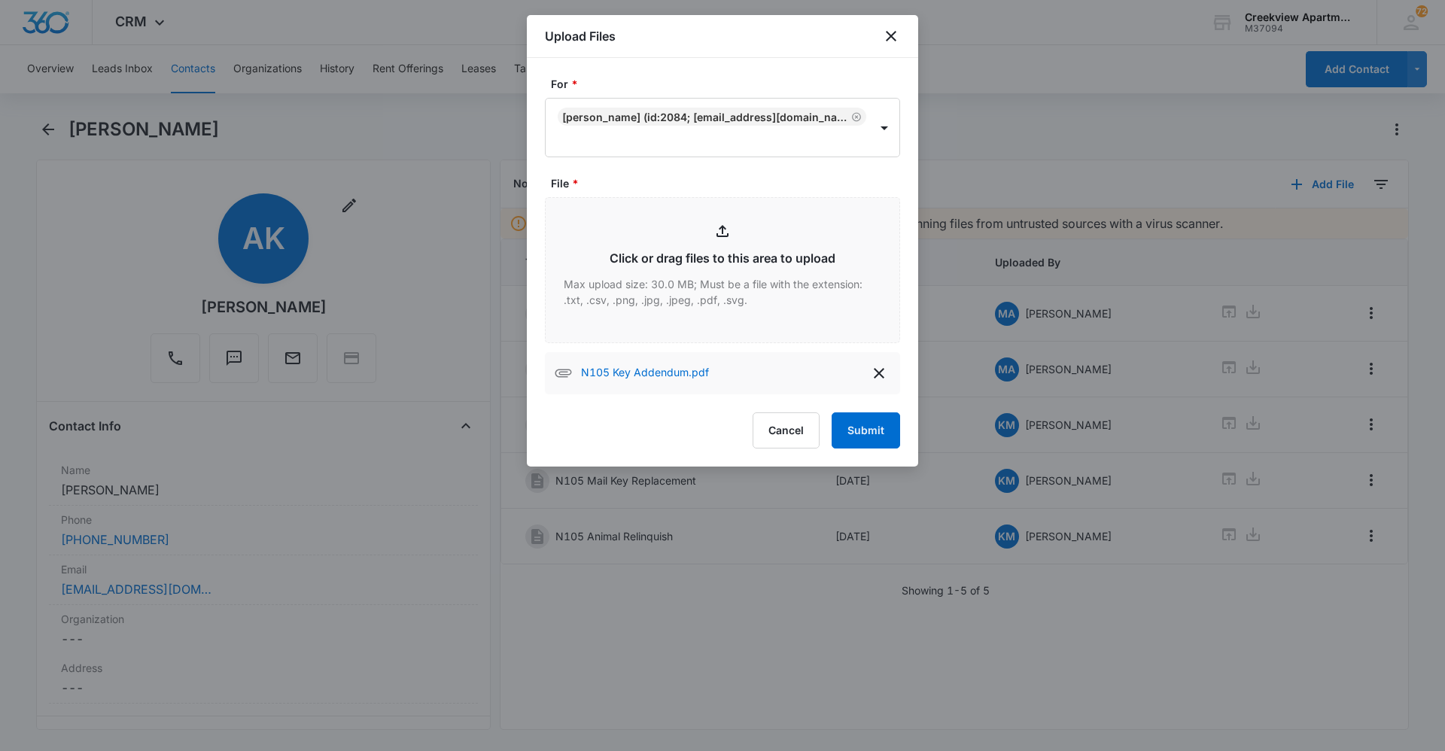
click at [877, 449] on div "For * [PERSON_NAME] (ID:2084; [EMAIL_ADDRESS][DOMAIN_NAME]; 7196546713) File * …" at bounding box center [722, 262] width 391 height 409
click at [880, 435] on button "Submit" at bounding box center [866, 430] width 68 height 36
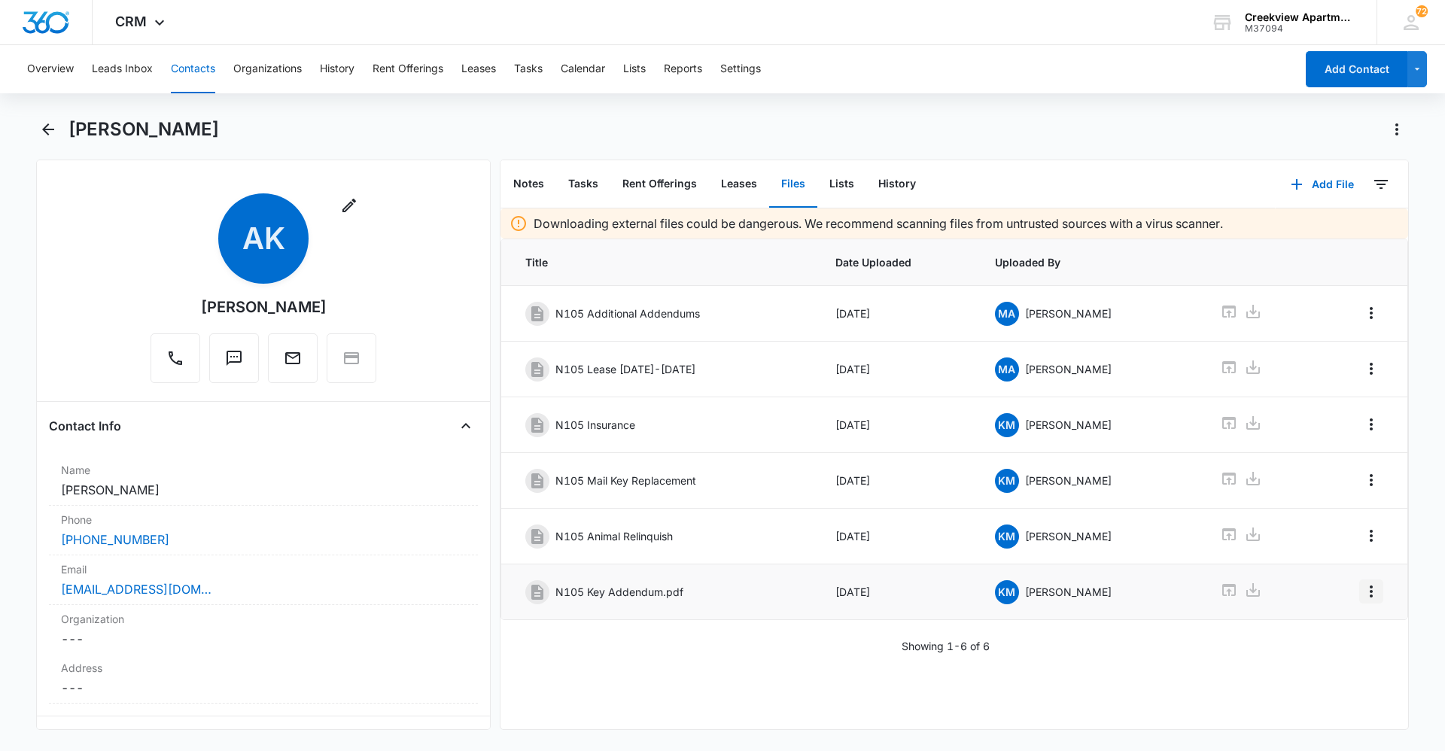
click at [1362, 598] on icon "Overflow Menu" at bounding box center [1371, 591] width 18 height 18
click at [1354, 628] on button "Edit" at bounding box center [1328, 633] width 86 height 23
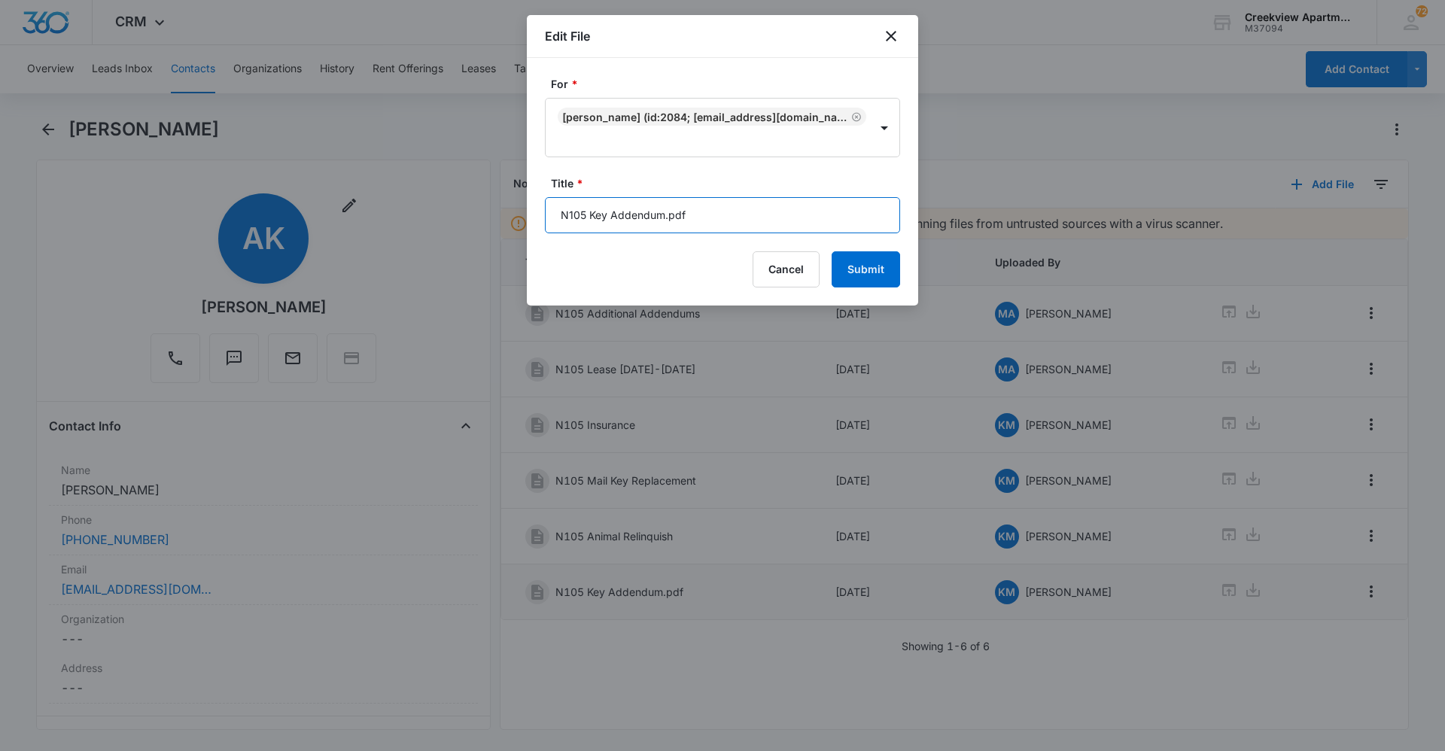
click at [777, 219] on input "N105 Key Addendum.pdf" at bounding box center [722, 215] width 355 height 36
type input "N105 Key Addendum"
click at [852, 270] on button "Submit" at bounding box center [866, 269] width 68 height 36
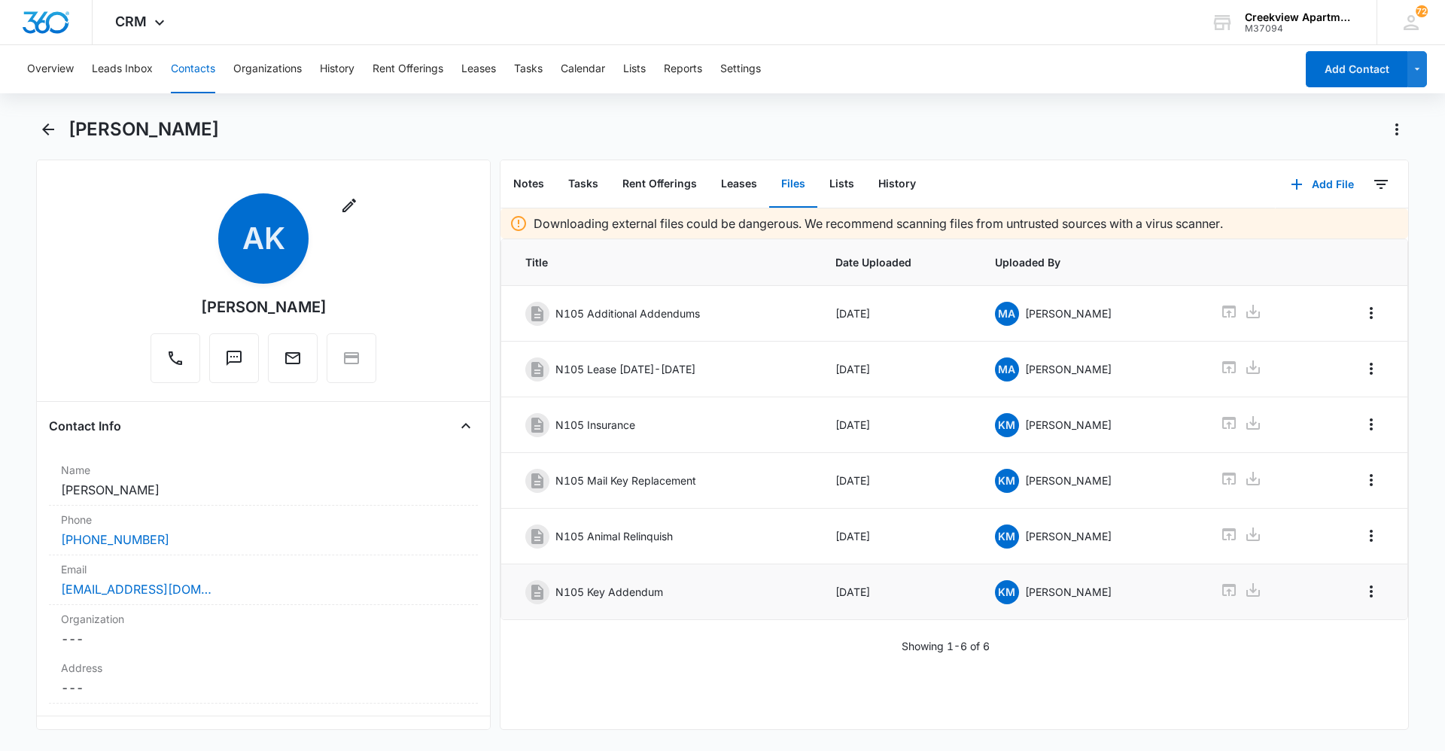
click at [870, 697] on div "Downloading external files could be dangerous. We recommend scanning files from…" at bounding box center [954, 468] width 908 height 521
drag, startPoint x: 731, startPoint y: 686, endPoint x: 662, endPoint y: 698, distance: 70.3
click at [731, 686] on div "Downloading external files could be dangerous. We recommend scanning files from…" at bounding box center [954, 468] width 908 height 521
click at [854, 692] on div "Downloading external files could be dangerous. We recommend scanning files from…" at bounding box center [954, 468] width 908 height 521
click at [885, 690] on div "Downloading external files could be dangerous. We recommend scanning files from…" at bounding box center [954, 468] width 908 height 521
